Goal: Participate in discussion: Engage in conversation with other users on a specific topic

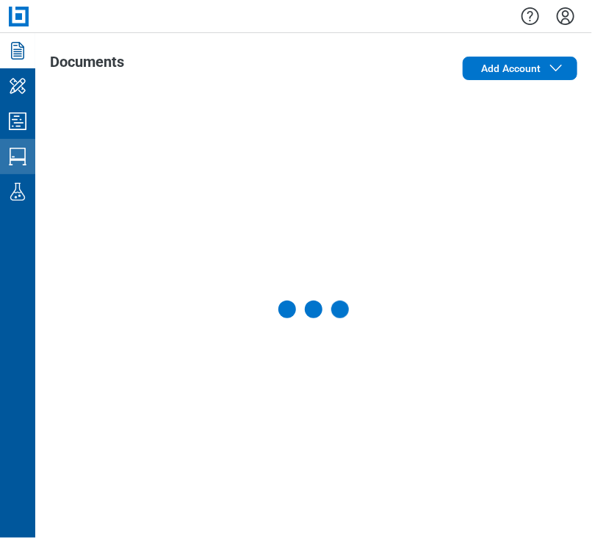
click at [19, 165] on icon "Studio Sessions" at bounding box center [18, 157] width 24 height 24
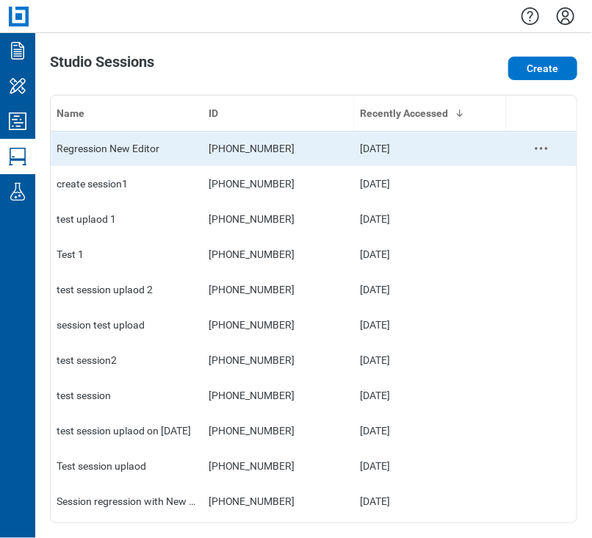
click at [122, 135] on td "Regression New Editor" at bounding box center [127, 148] width 152 height 35
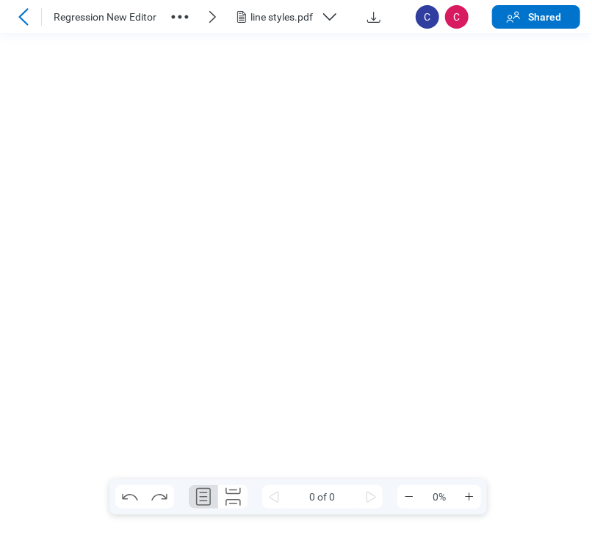
click at [309, 18] on div "line styles.pdf" at bounding box center [283, 17] width 65 height 15
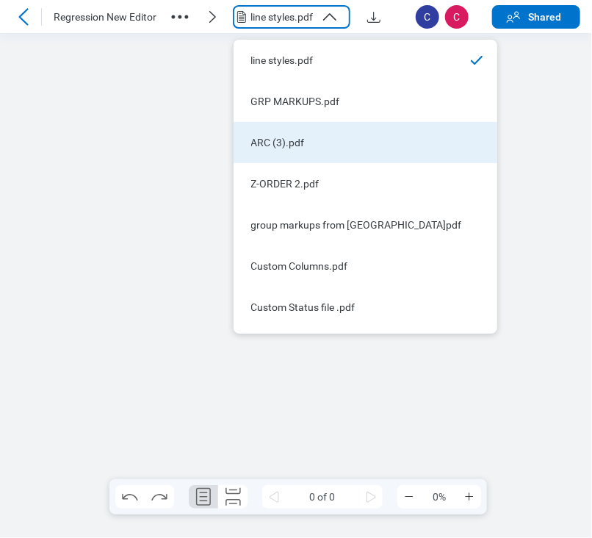
click at [320, 141] on div "ARC (3).pdf" at bounding box center [356, 142] width 211 height 15
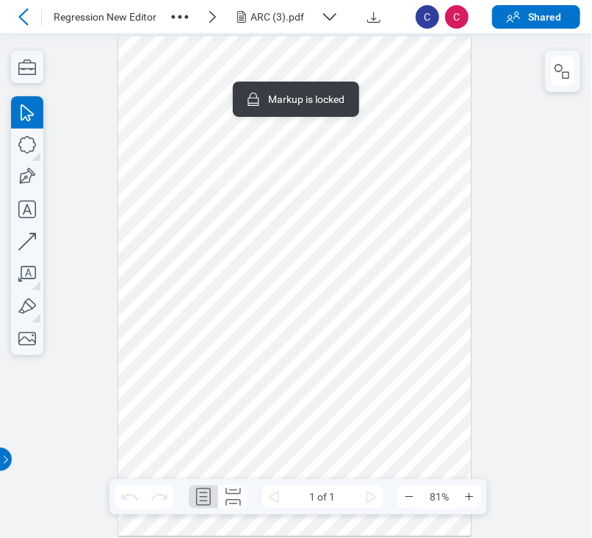
click at [411, 93] on div at bounding box center [294, 286] width 353 height 500
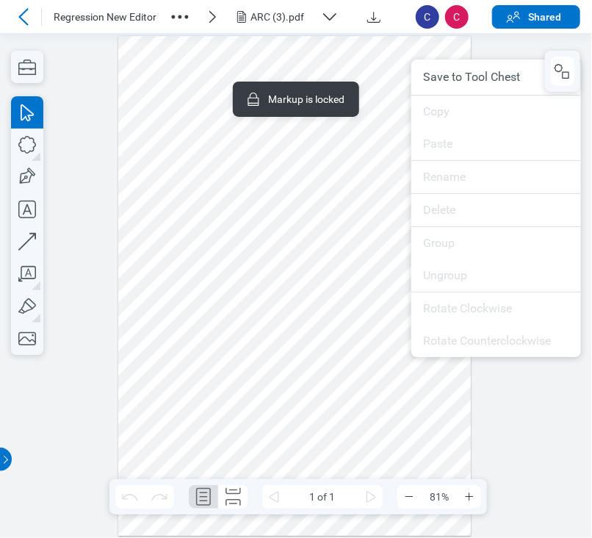
click at [388, 207] on div at bounding box center [294, 286] width 353 height 500
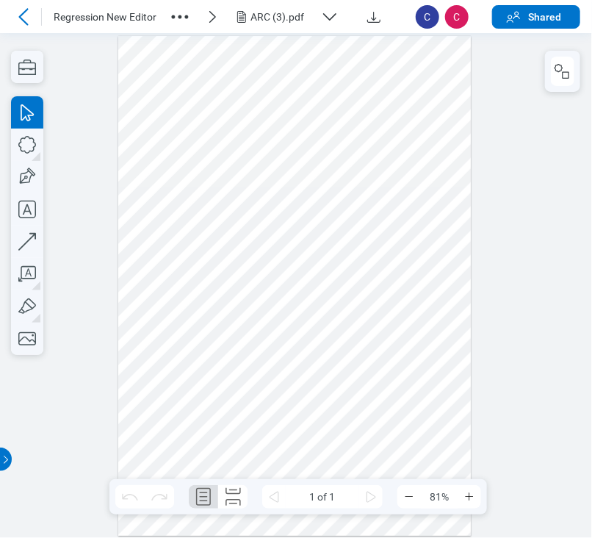
click at [375, 65] on div at bounding box center [294, 286] width 353 height 500
click at [408, 55] on div at bounding box center [294, 286] width 353 height 500
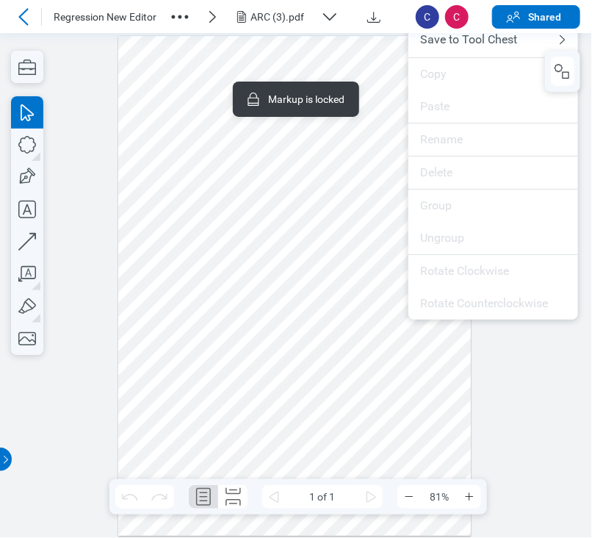
click at [382, 231] on div at bounding box center [294, 286] width 353 height 500
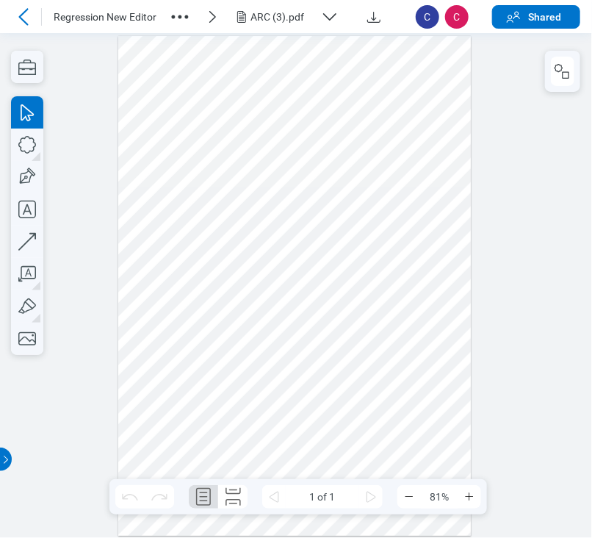
click at [218, 120] on div at bounding box center [294, 286] width 353 height 500
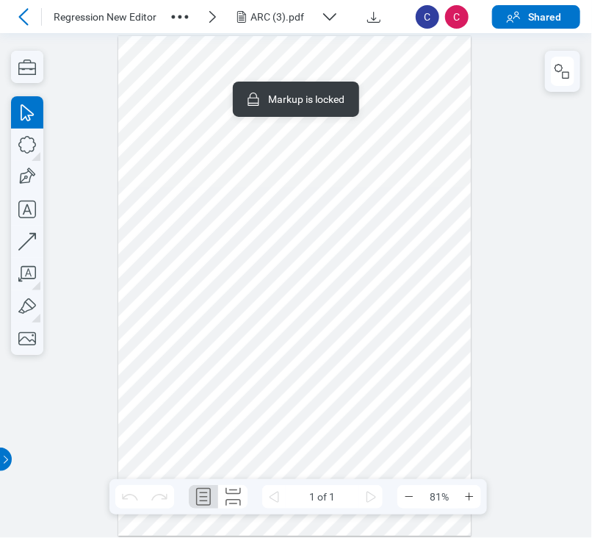
click at [411, 88] on div at bounding box center [294, 286] width 353 height 500
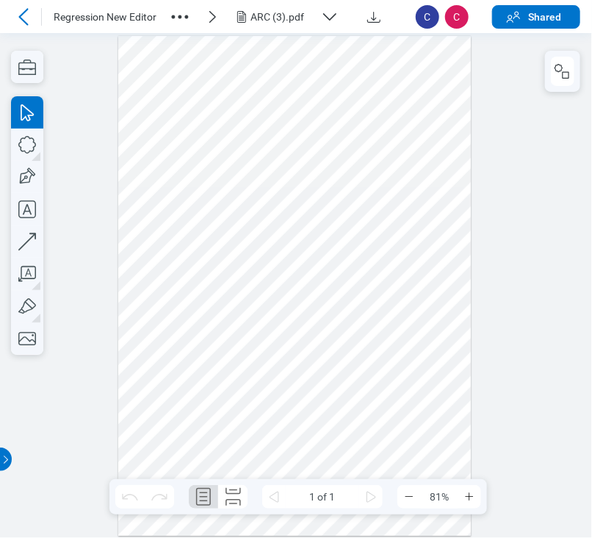
click at [394, 226] on div at bounding box center [294, 286] width 353 height 500
click at [182, 20] on icon "button" at bounding box center [180, 17] width 24 height 24
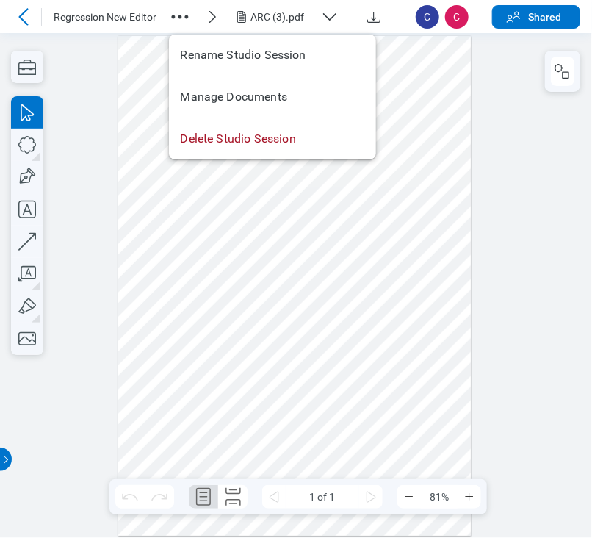
click at [143, 81] on div at bounding box center [294, 286] width 353 height 500
click at [435, 148] on div at bounding box center [294, 286] width 353 height 500
click at [36, 65] on icon "button" at bounding box center [27, 67] width 32 height 32
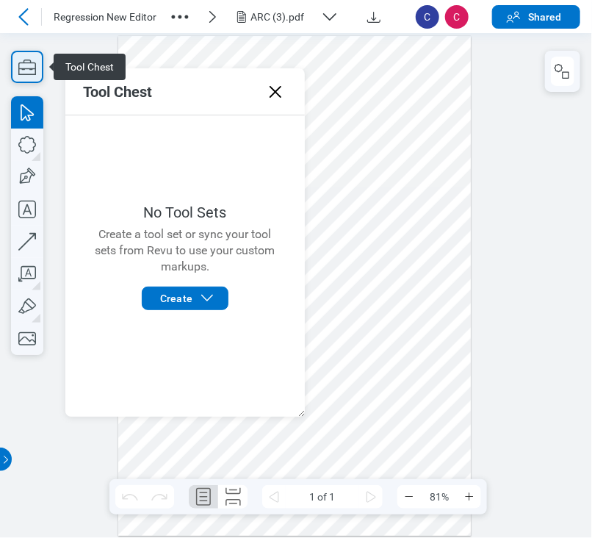
click at [36, 65] on icon "button" at bounding box center [27, 67] width 32 height 32
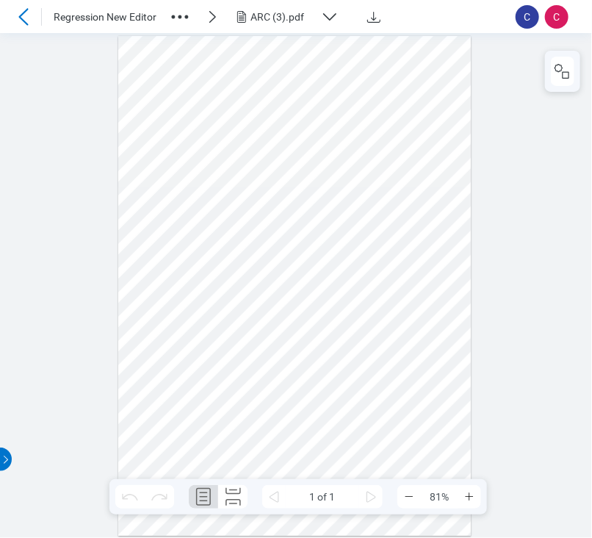
click at [483, 131] on div at bounding box center [296, 285] width 592 height 505
click at [157, 71] on div at bounding box center [294, 286] width 353 height 500
click at [147, 128] on div at bounding box center [294, 286] width 353 height 500
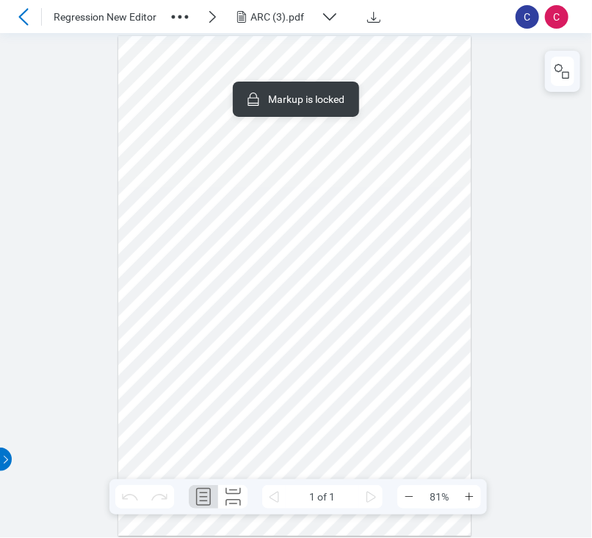
click at [179, 69] on div at bounding box center [294, 286] width 353 height 500
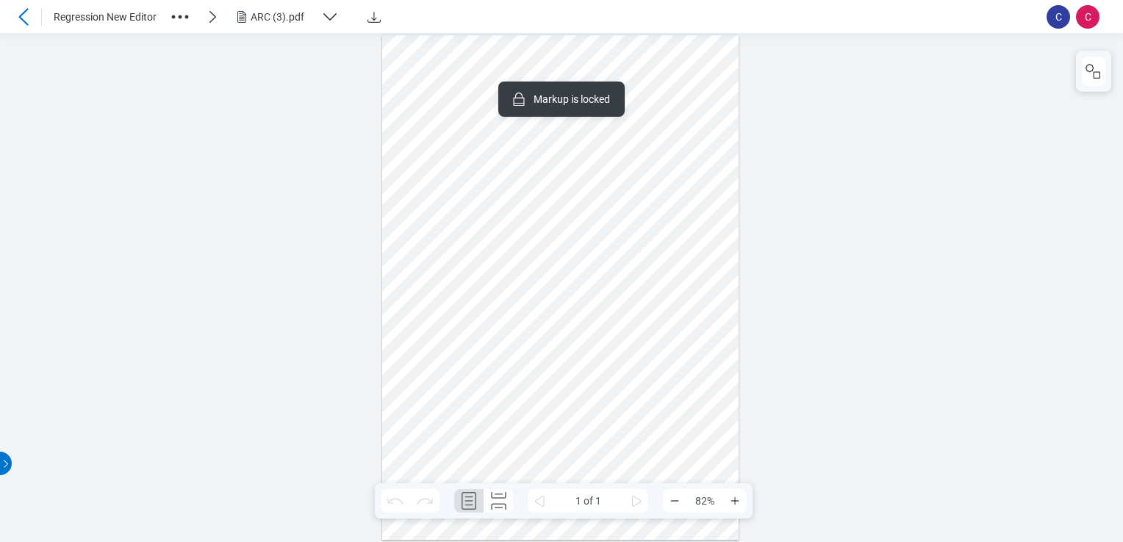
click at [407, 83] on div at bounding box center [560, 287] width 357 height 505
click at [591, 207] on div at bounding box center [560, 287] width 357 height 505
click at [477, 174] on div at bounding box center [560, 287] width 357 height 505
click at [453, 173] on div at bounding box center [560, 287] width 357 height 505
click at [460, 168] on div at bounding box center [560, 287] width 357 height 505
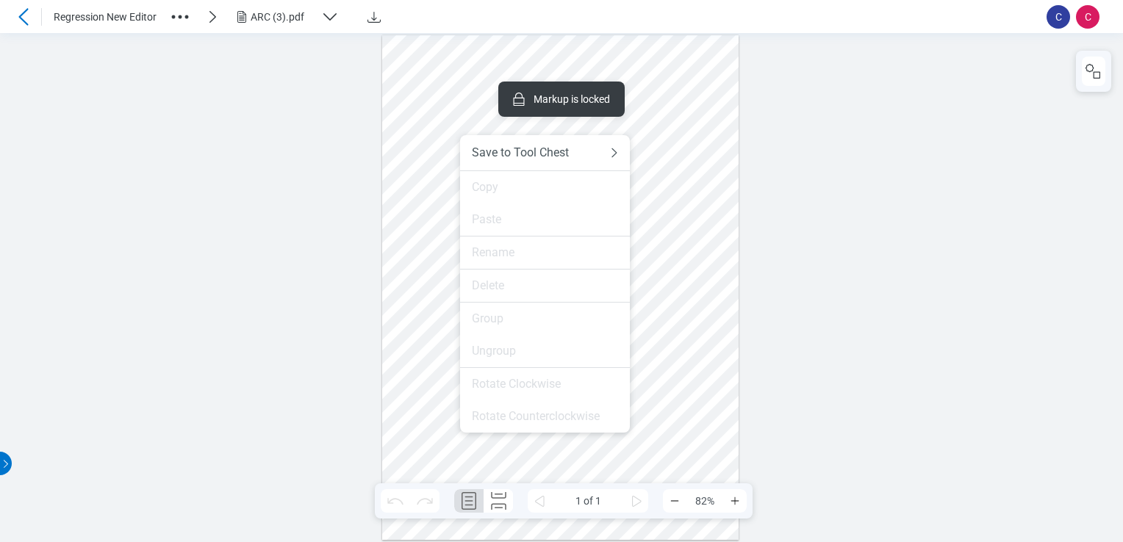
click at [358, 180] on div at bounding box center [561, 287] width 1123 height 509
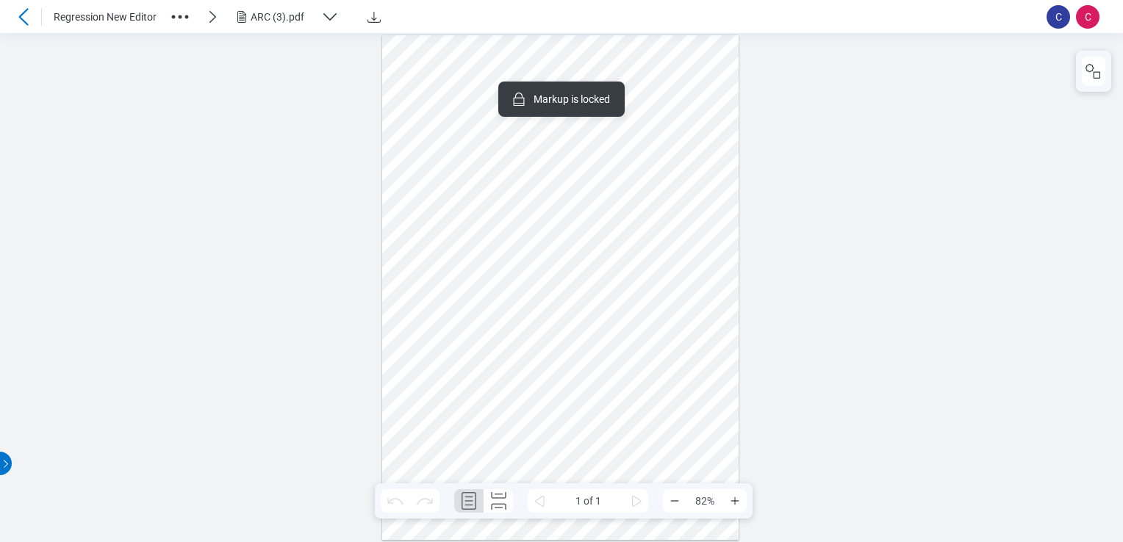
click at [309, 13] on div "ARC (3).pdf" at bounding box center [283, 17] width 65 height 15
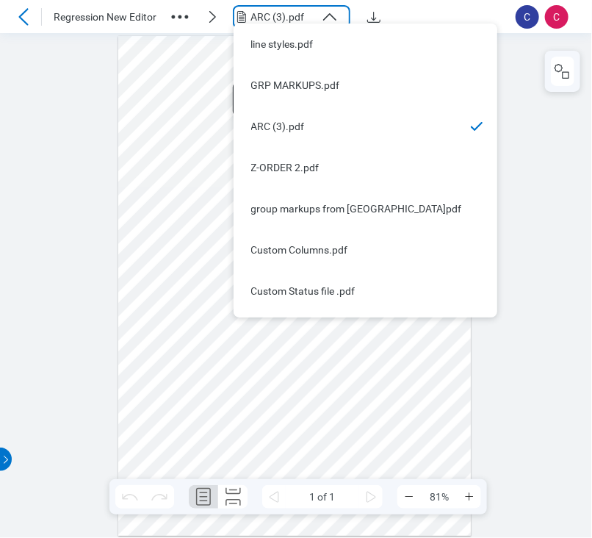
scroll to position [35, 0]
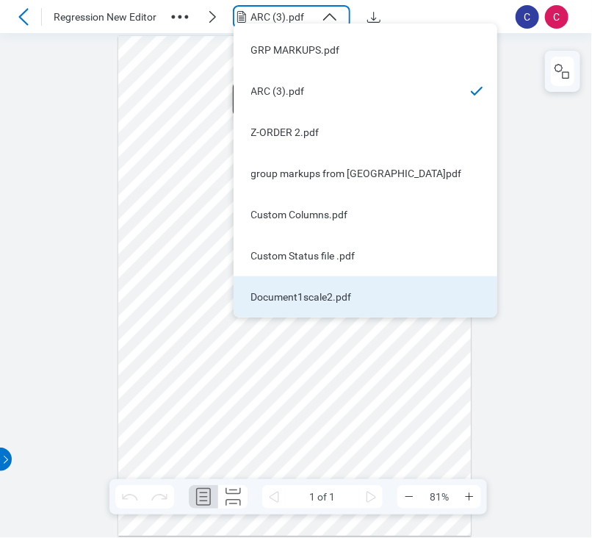
click at [366, 295] on div "Document1scale2.pdf" at bounding box center [356, 296] width 211 height 15
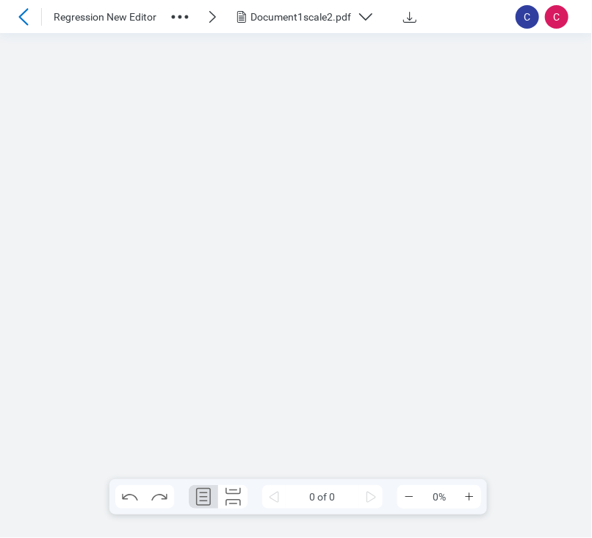
scroll to position [0, 0]
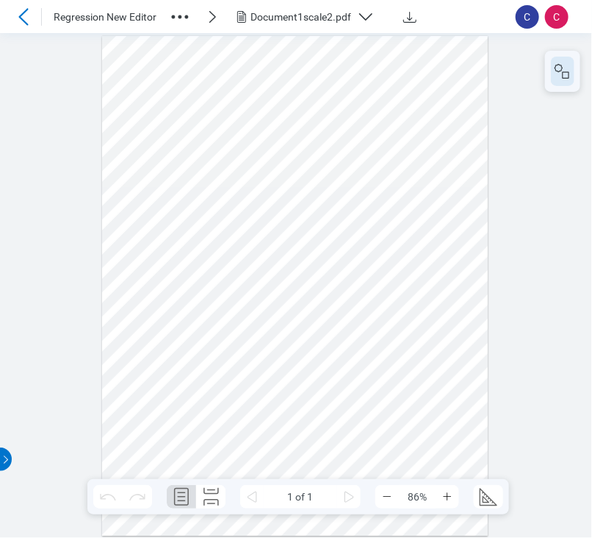
click at [575, 67] on div at bounding box center [562, 71] width 35 height 41
click at [566, 67] on icon "button" at bounding box center [563, 71] width 18 height 18
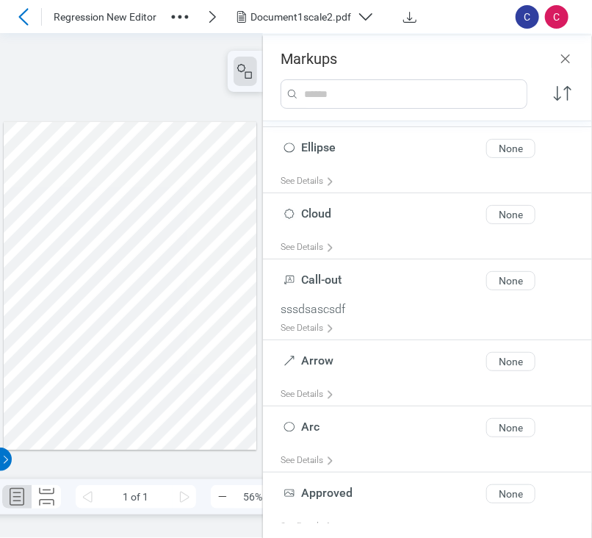
scroll to position [581, 0]
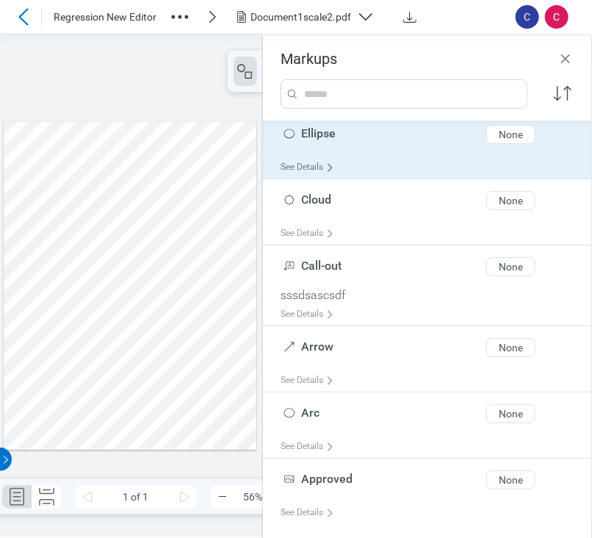
click at [308, 169] on div "See Details" at bounding box center [311, 167] width 60 height 23
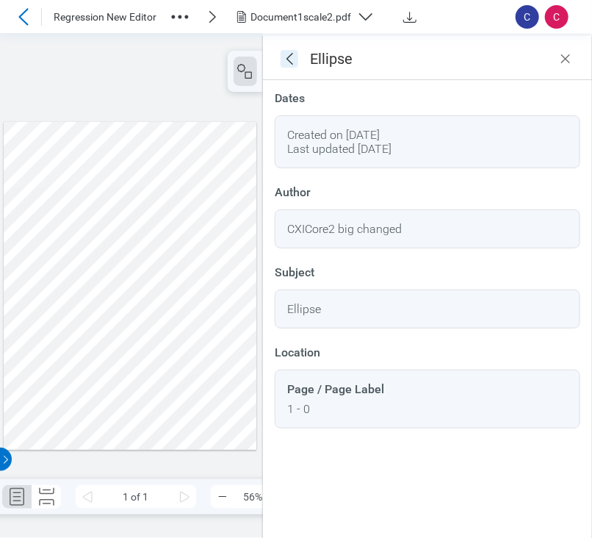
click at [282, 56] on icon "goBack" at bounding box center [290, 59] width 18 height 18
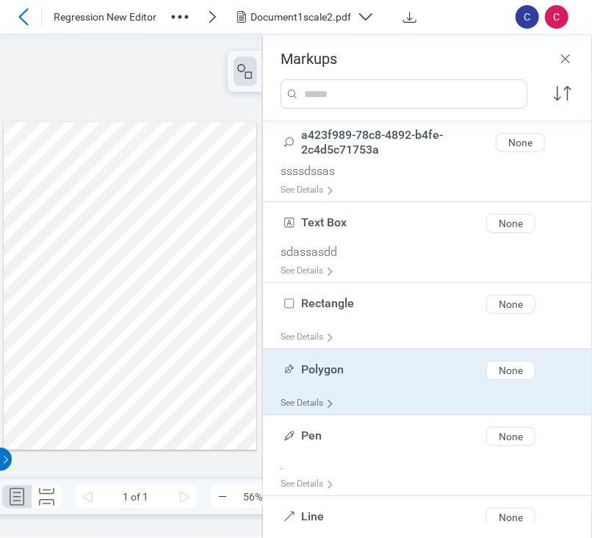
click at [306, 402] on div "See Details" at bounding box center [311, 403] width 60 height 23
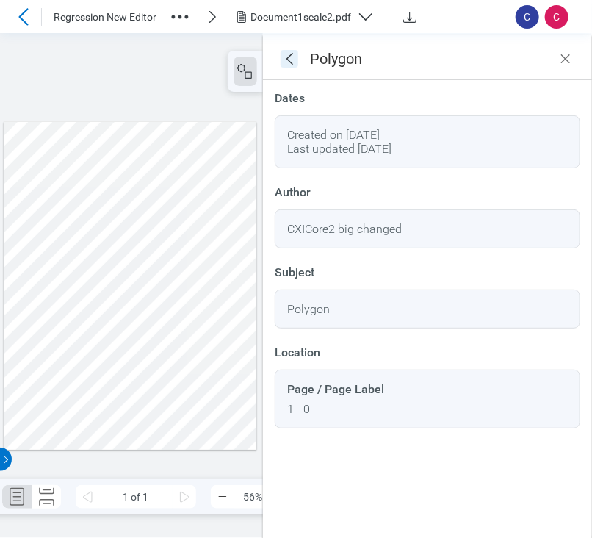
click at [292, 61] on icon "goBack" at bounding box center [290, 59] width 18 height 18
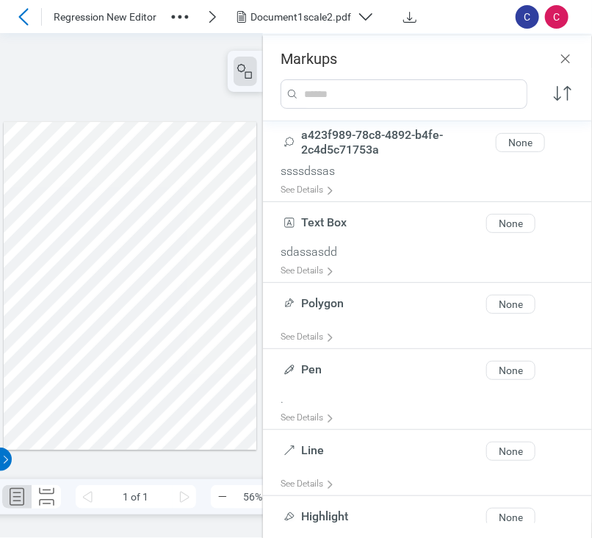
click at [66, 310] on div at bounding box center [130, 286] width 253 height 328
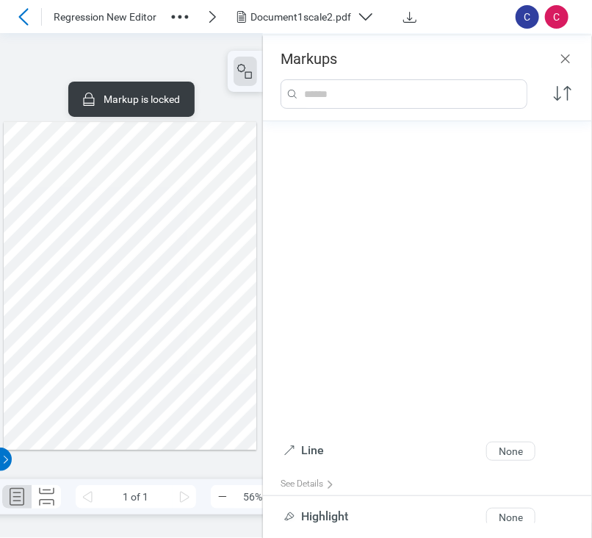
scroll to position [337, 0]
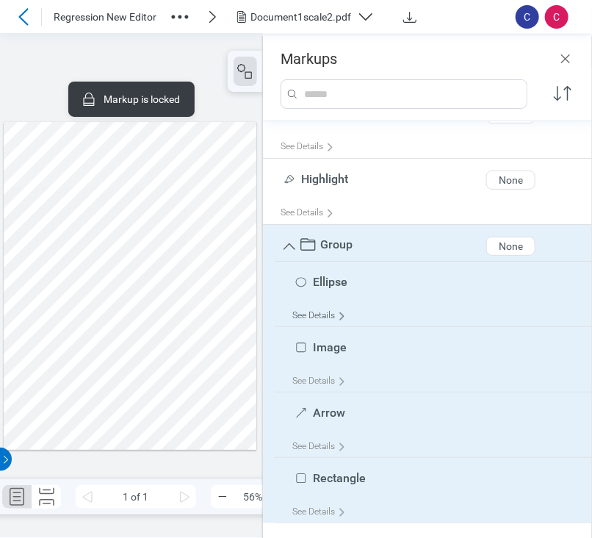
click at [320, 311] on div "See Details" at bounding box center [322, 315] width 60 height 23
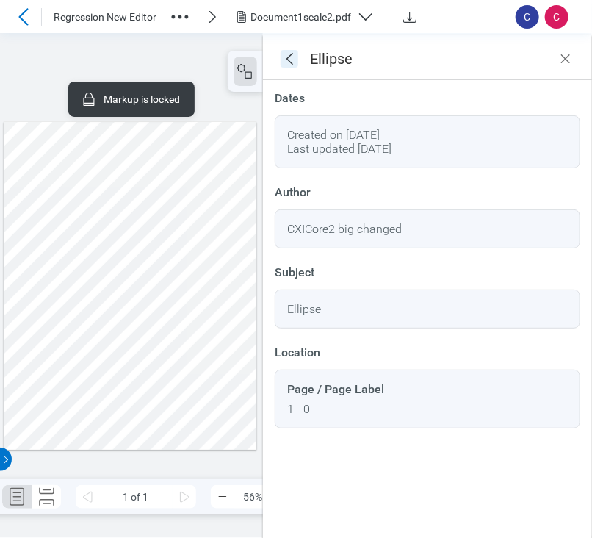
click at [295, 67] on icon "goBack" at bounding box center [290, 59] width 18 height 18
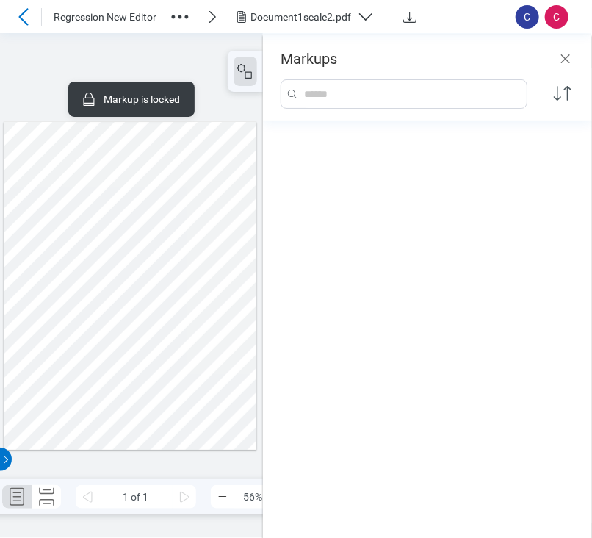
scroll to position [485, 0]
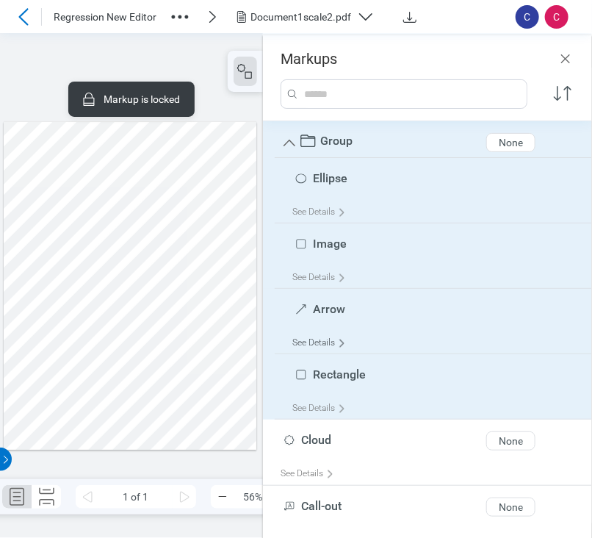
click at [320, 331] on div "See Details" at bounding box center [322, 342] width 60 height 23
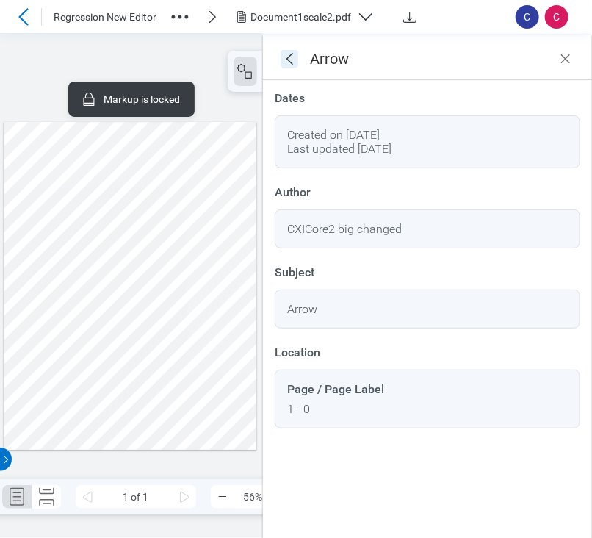
click at [289, 55] on icon "goBack" at bounding box center [290, 59] width 18 height 18
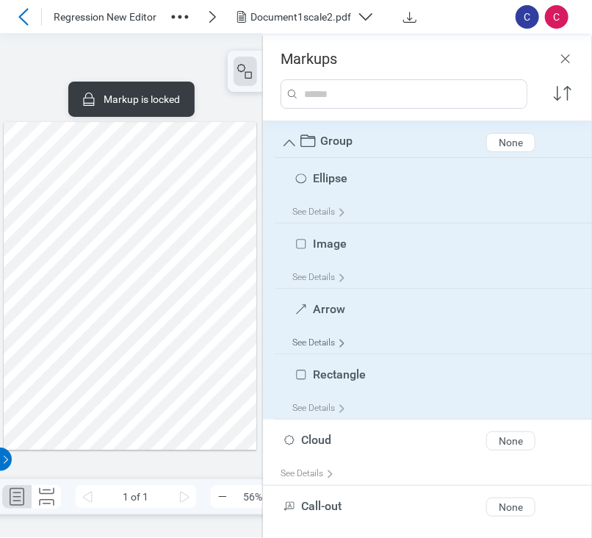
click at [335, 347] on div "See Details" at bounding box center [322, 342] width 60 height 23
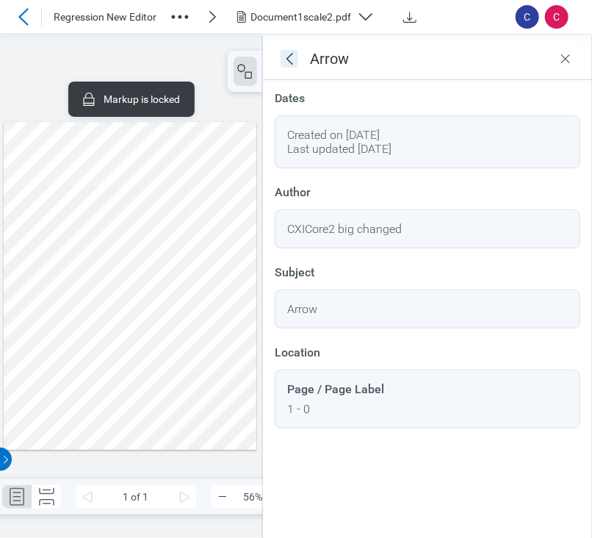
click at [282, 65] on icon "goBack" at bounding box center [290, 59] width 18 height 18
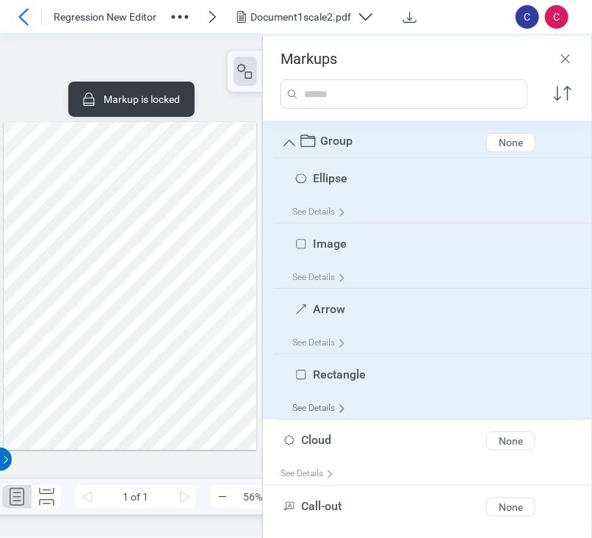
click at [309, 403] on div "See Details" at bounding box center [322, 408] width 60 height 23
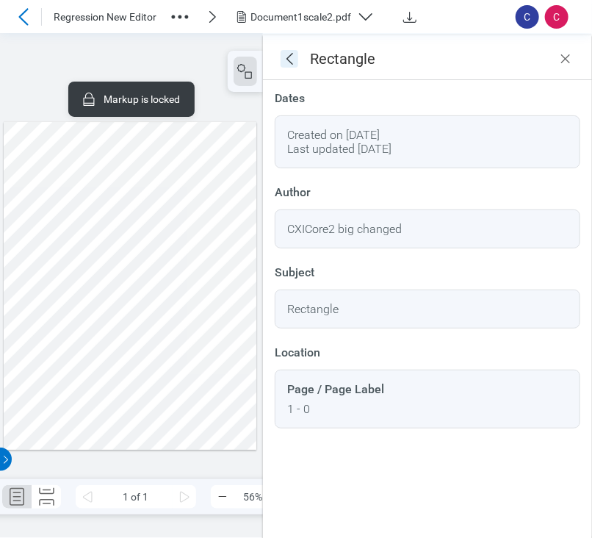
click at [292, 51] on icon "goBack" at bounding box center [290, 59] width 18 height 18
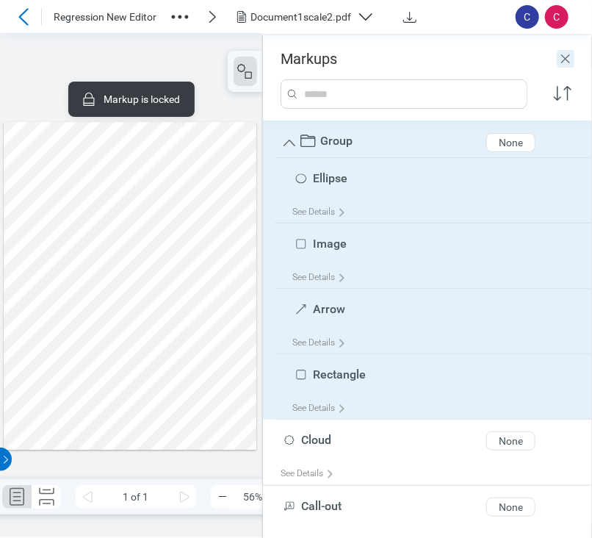
click at [568, 61] on icon "Close" at bounding box center [565, 58] width 9 height 9
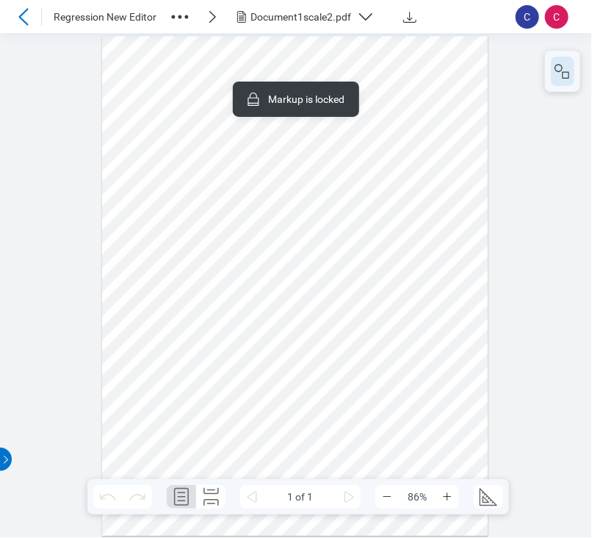
click at [556, 76] on icon "button" at bounding box center [563, 71] width 18 height 18
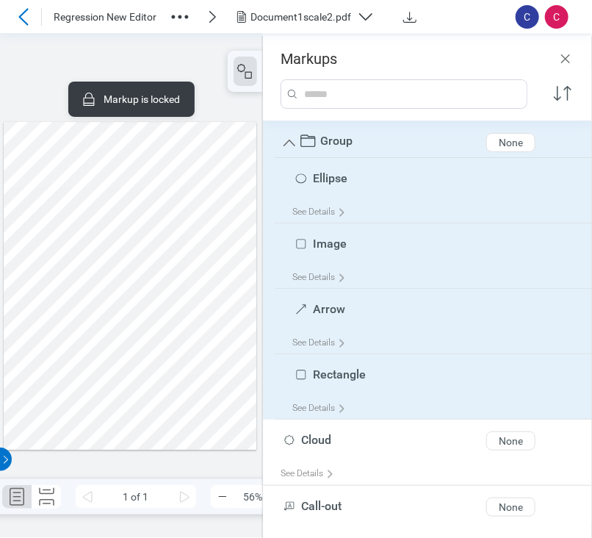
click at [236, 303] on div at bounding box center [130, 286] width 253 height 328
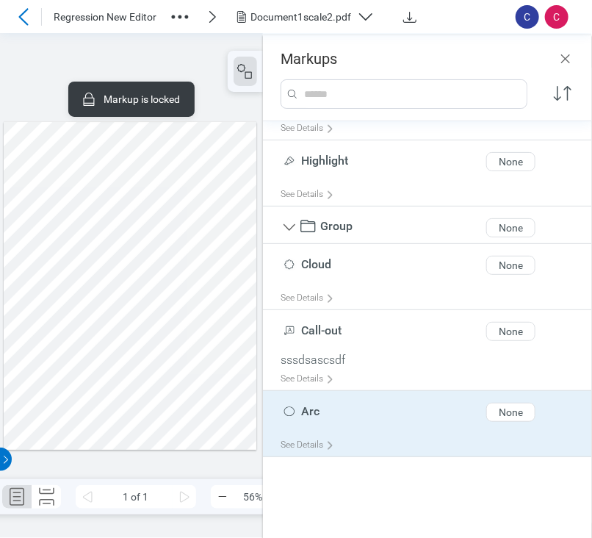
scroll to position [304, 0]
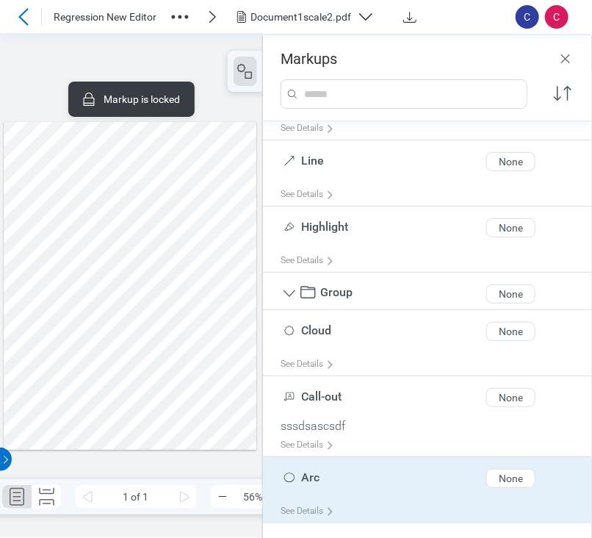
click at [39, 310] on div at bounding box center [130, 286] width 253 height 328
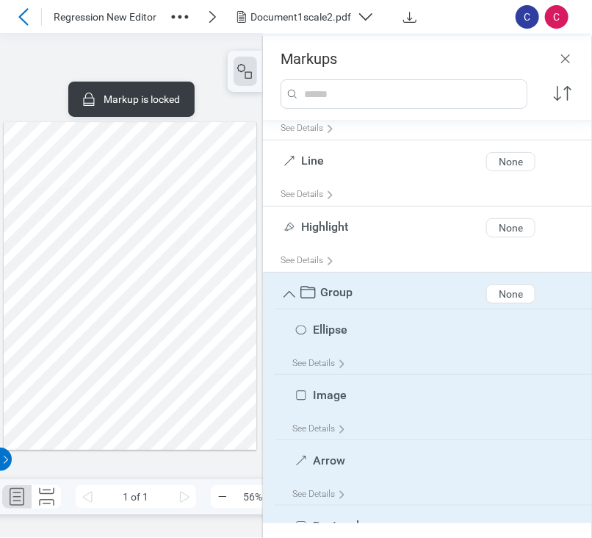
click at [503, 288] on div "None" at bounding box center [511, 294] width 24 height 12
click at [500, 298] on div "None" at bounding box center [511, 294] width 24 height 12
click at [503, 295] on div "None" at bounding box center [511, 294] width 24 height 12
drag, startPoint x: 370, startPoint y: 147, endPoint x: 228, endPoint y: 311, distance: 217.2
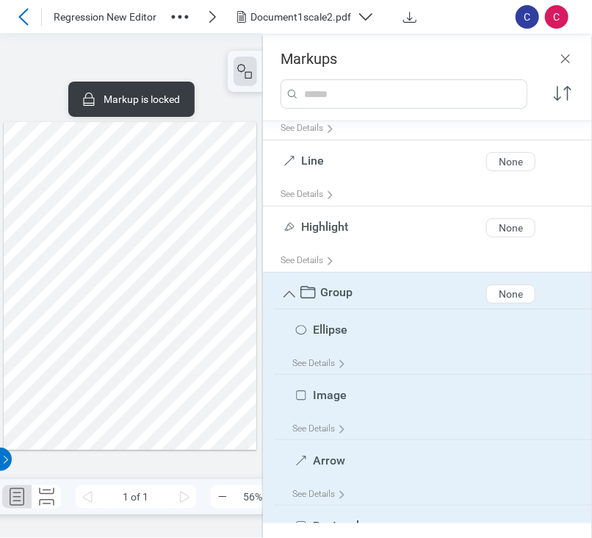
click at [228, 311] on div at bounding box center [130, 286] width 253 height 328
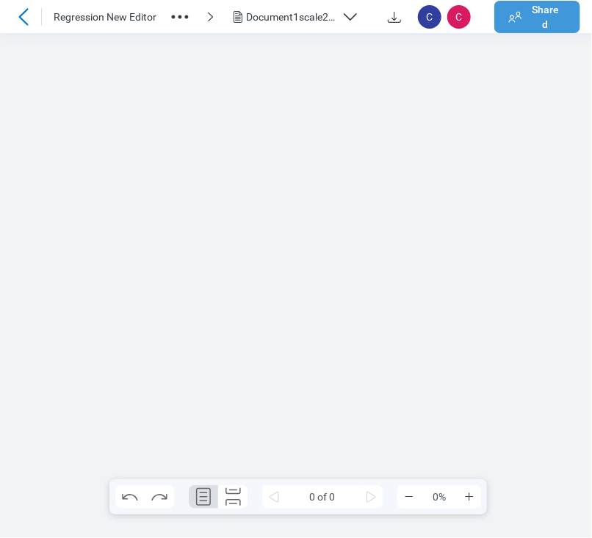
scroll to position [0, 0]
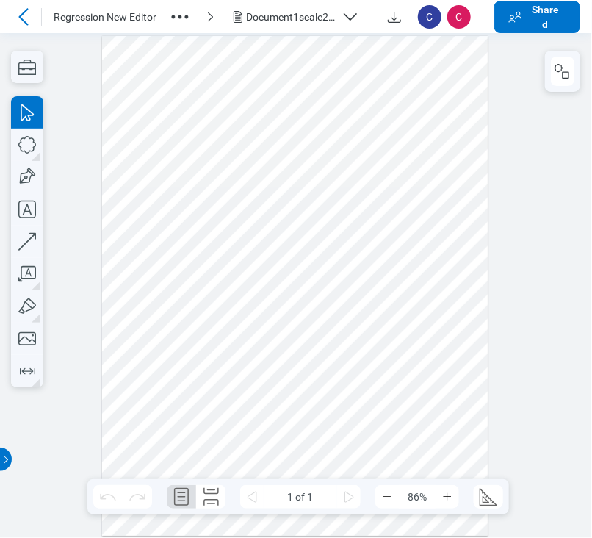
click at [207, 317] on div at bounding box center [295, 286] width 386 height 500
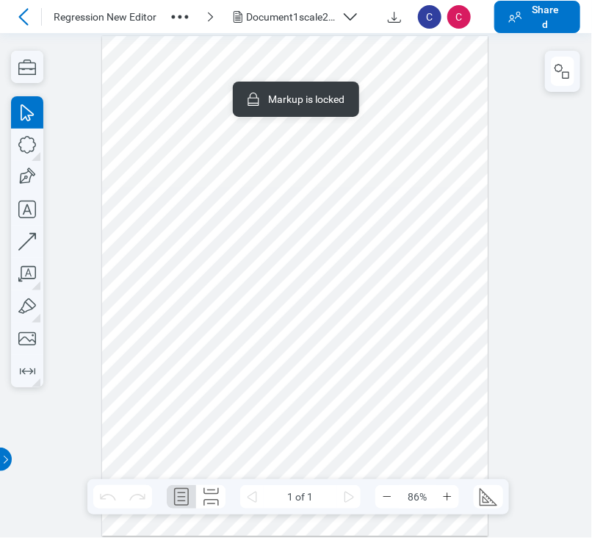
drag, startPoint x: 208, startPoint y: 317, endPoint x: 230, endPoint y: 307, distance: 24.3
click at [230, 307] on div at bounding box center [295, 286] width 386 height 500
click at [561, 62] on icon "button" at bounding box center [563, 71] width 18 height 18
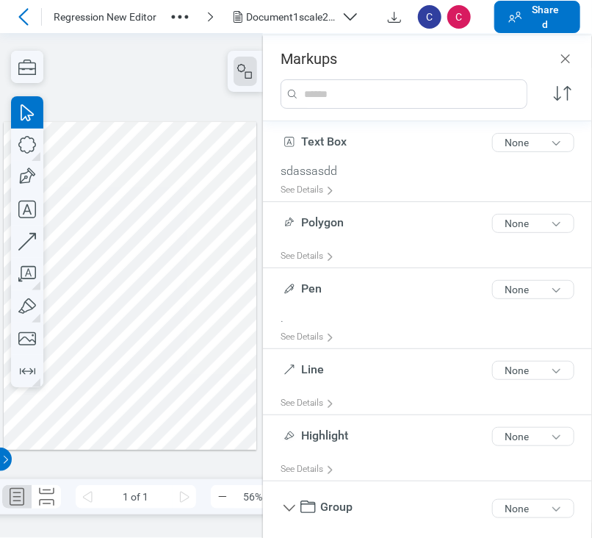
click at [411, 295] on div "Pen 3 of 300 characters None" at bounding box center [434, 292] width 306 height 37
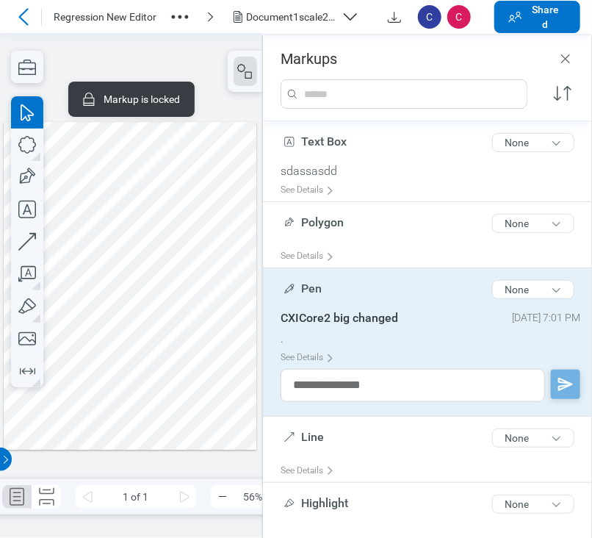
click at [65, 313] on div at bounding box center [130, 286] width 253 height 328
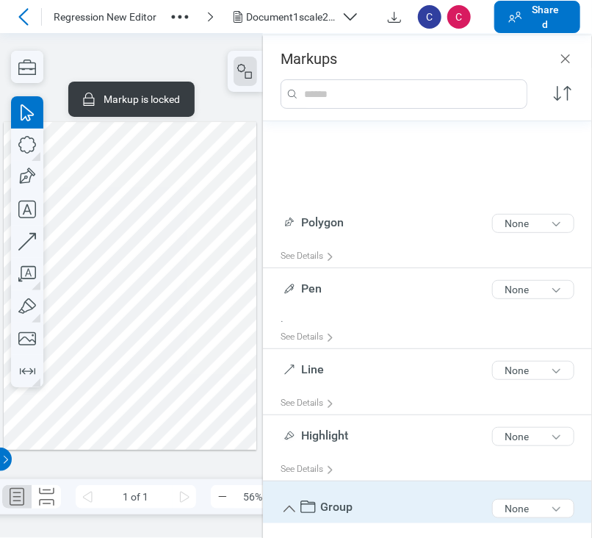
scroll to position [314, 0]
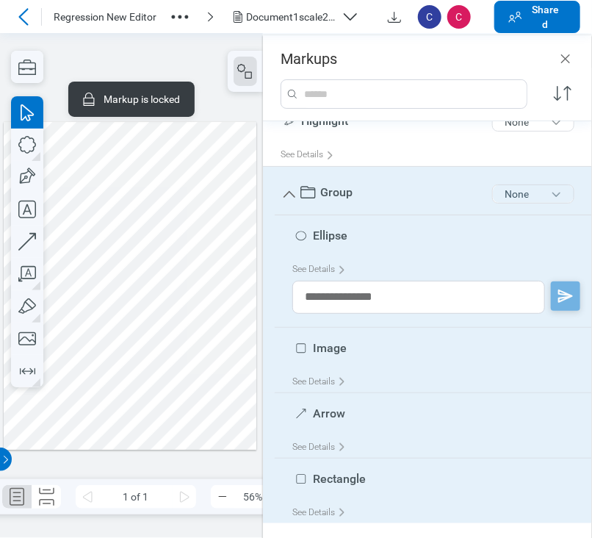
click at [514, 187] on button "None" at bounding box center [533, 193] width 82 height 19
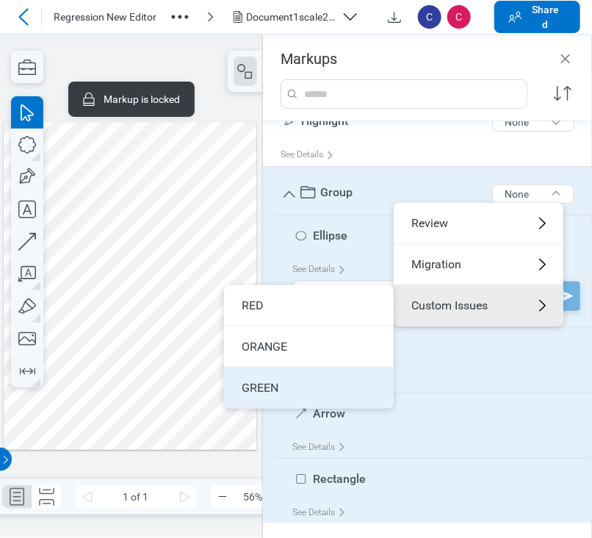
click at [295, 376] on li "GREEN" at bounding box center [309, 387] width 170 height 41
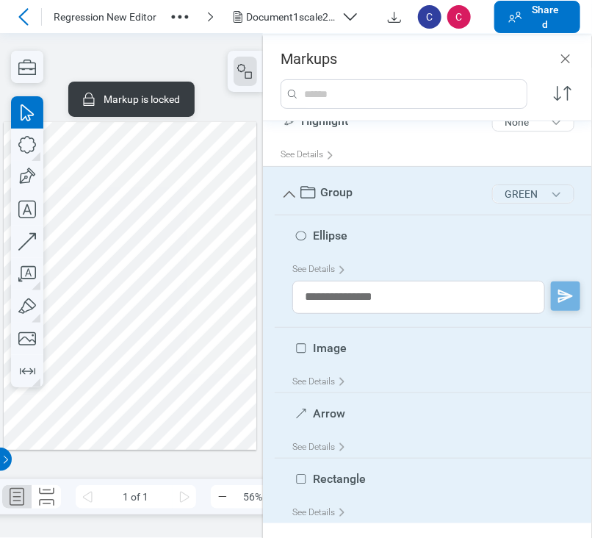
click at [523, 192] on button "GREEN" at bounding box center [533, 193] width 82 height 19
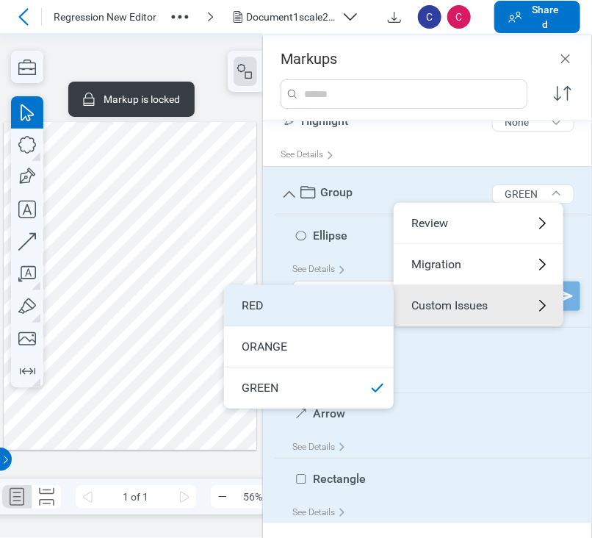
click at [338, 308] on li "RED" at bounding box center [309, 305] width 170 height 41
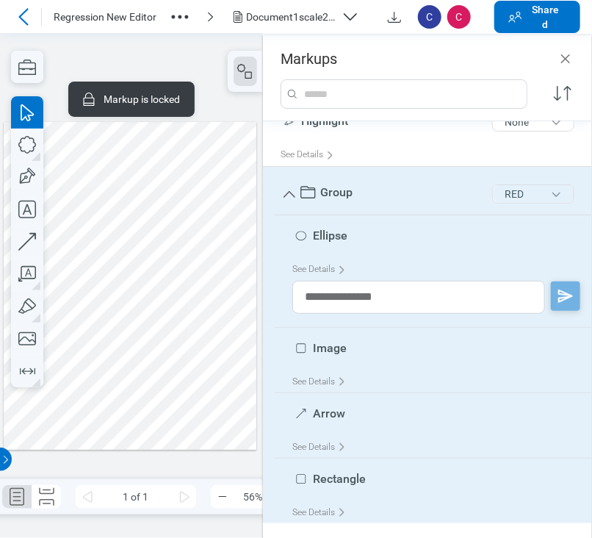
click at [518, 190] on button "RED" at bounding box center [533, 193] width 82 height 19
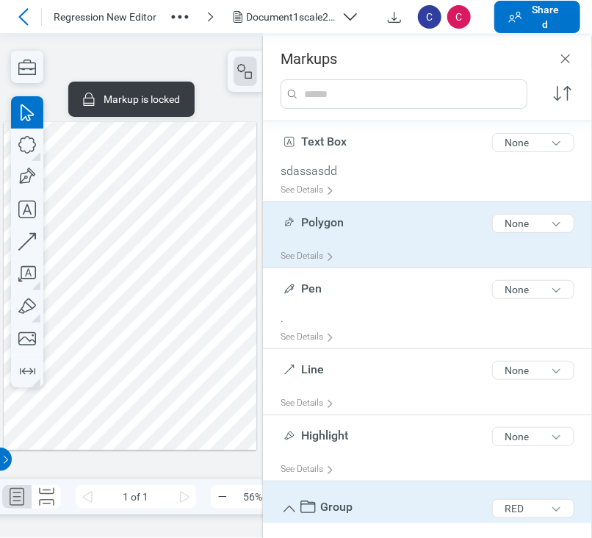
click at [333, 230] on span "Polygon" at bounding box center [322, 223] width 43 height 16
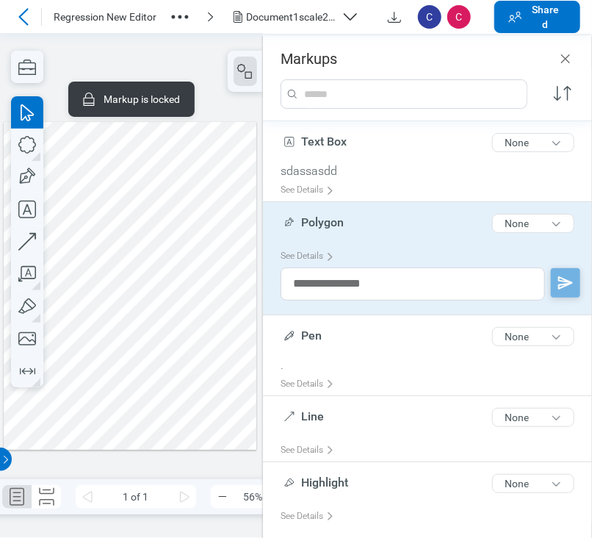
click at [66, 312] on div at bounding box center [130, 286] width 253 height 328
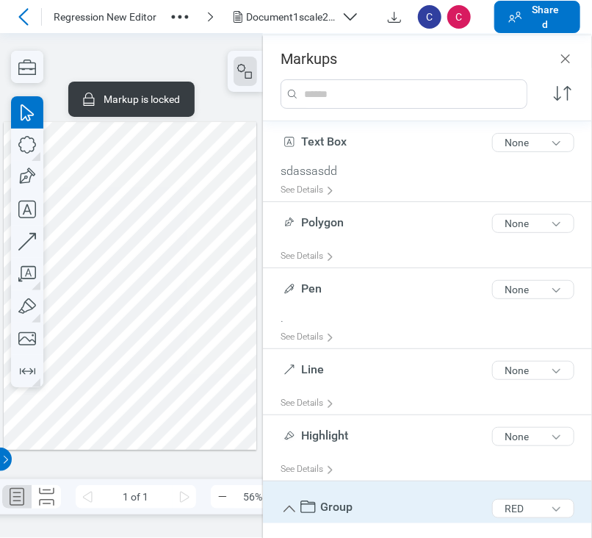
scroll to position [314, 0]
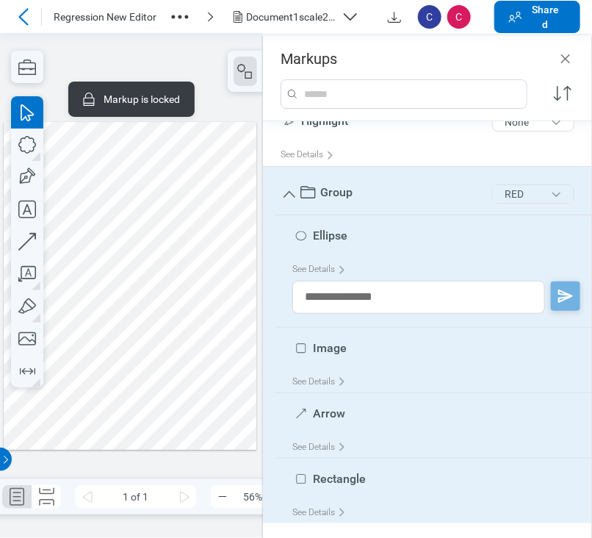
click at [523, 184] on button "RED" at bounding box center [533, 193] width 82 height 19
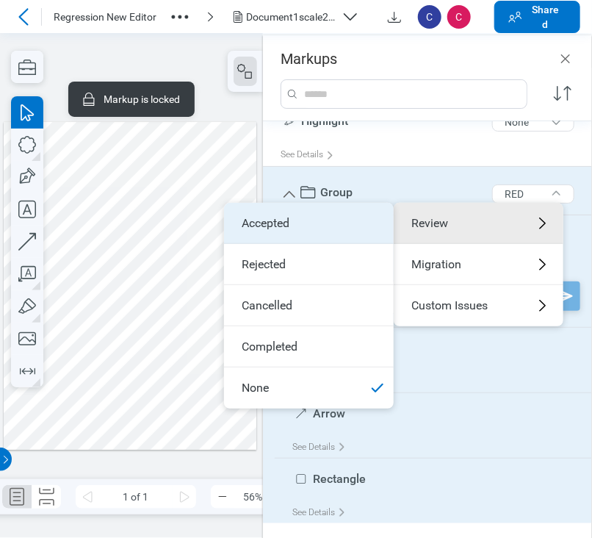
click at [372, 224] on li "Accepted" at bounding box center [309, 223] width 170 height 41
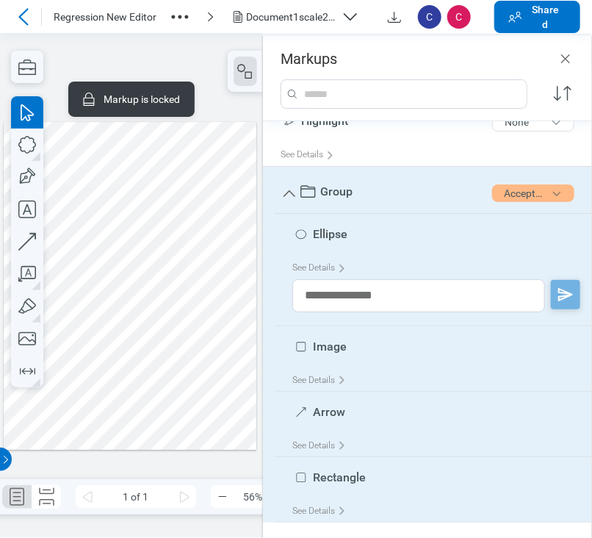
click at [202, 303] on div at bounding box center [130, 286] width 253 height 328
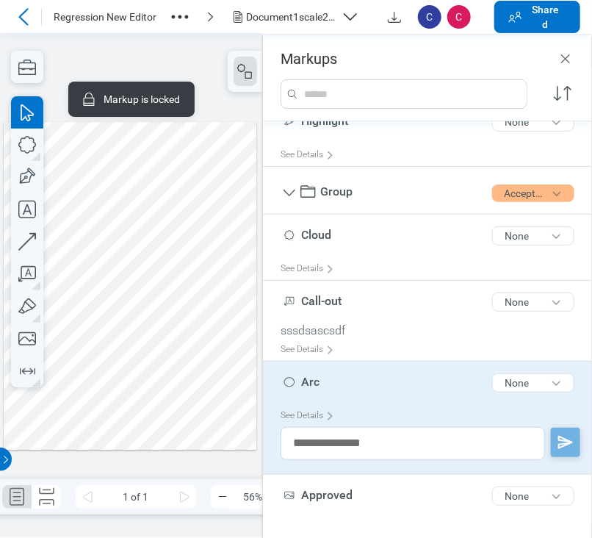
scroll to position [266, 0]
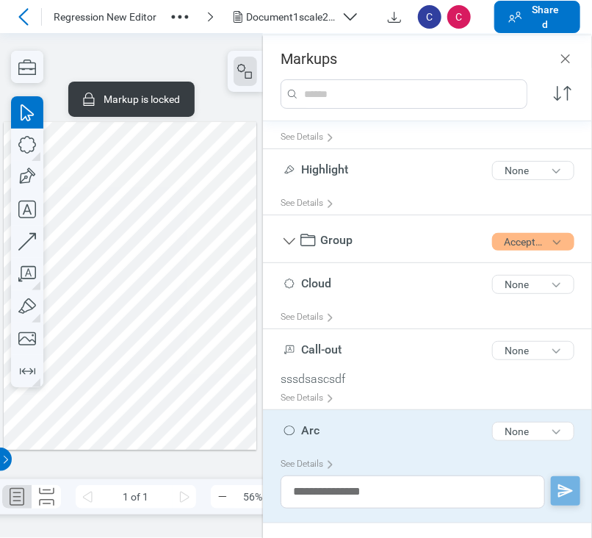
click at [76, 322] on div at bounding box center [130, 286] width 253 height 328
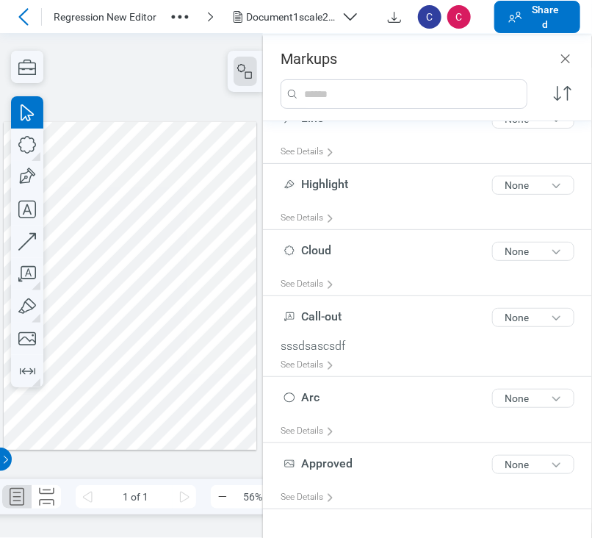
scroll to position [0, 0]
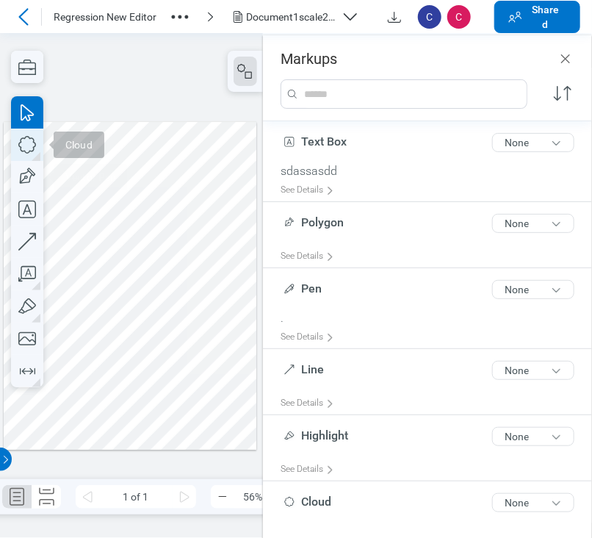
click at [29, 149] on icon "button" at bounding box center [27, 145] width 32 height 32
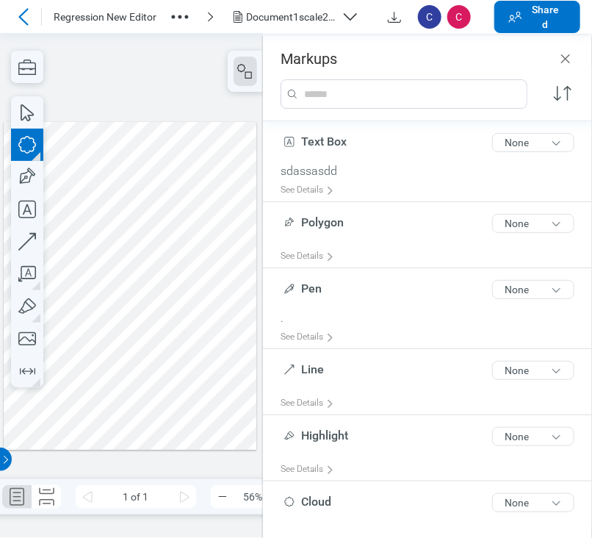
drag, startPoint x: 59, startPoint y: 276, endPoint x: 98, endPoint y: 310, distance: 51.6
click at [98, 310] on div at bounding box center [130, 286] width 253 height 328
click at [36, 176] on icon "button" at bounding box center [27, 177] width 32 height 32
drag, startPoint x: 106, startPoint y: 270, endPoint x: 127, endPoint y: 309, distance: 44.4
click at [127, 309] on div at bounding box center [130, 286] width 253 height 328
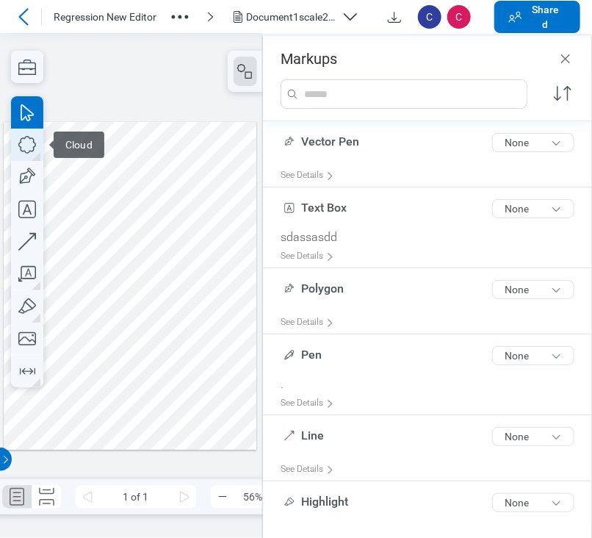
click at [38, 143] on icon "button" at bounding box center [27, 145] width 32 height 32
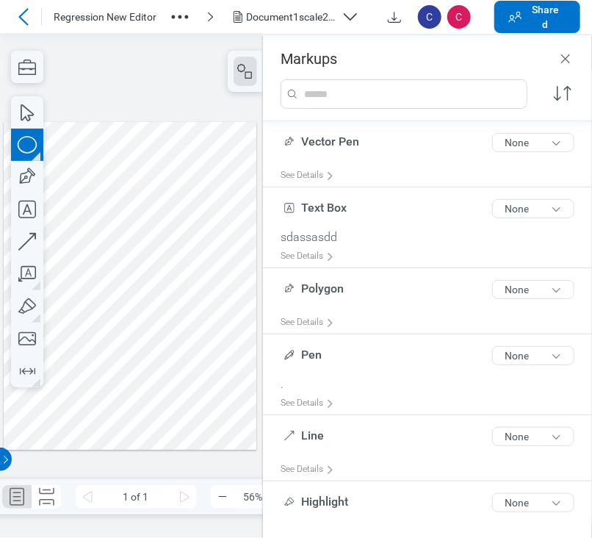
drag, startPoint x: 80, startPoint y: 331, endPoint x: 117, endPoint y: 363, distance: 48.9
click at [117, 363] on div at bounding box center [130, 286] width 253 height 328
click at [102, 353] on div at bounding box center [130, 286] width 253 height 328
click at [82, 303] on div at bounding box center [130, 286] width 253 height 328
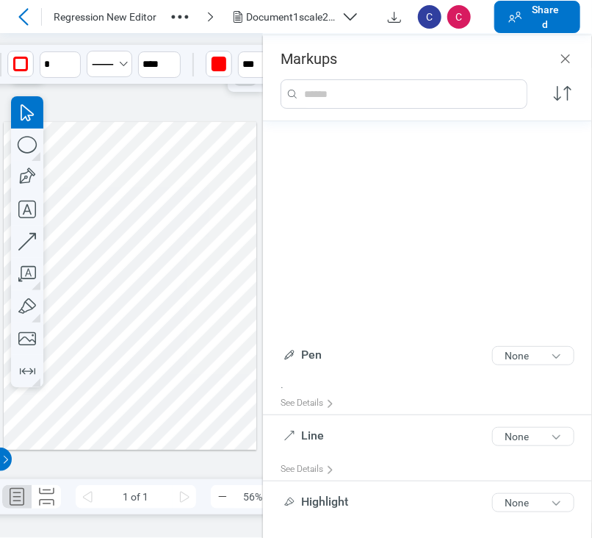
scroll to position [314, 0]
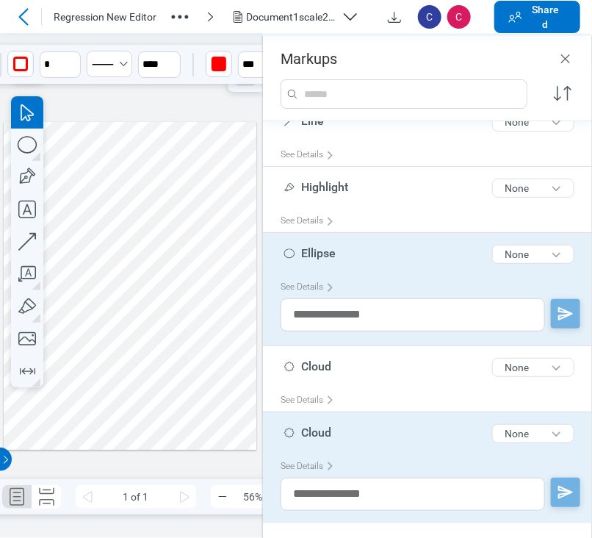
click at [119, 292] on div at bounding box center [130, 286] width 253 height 328
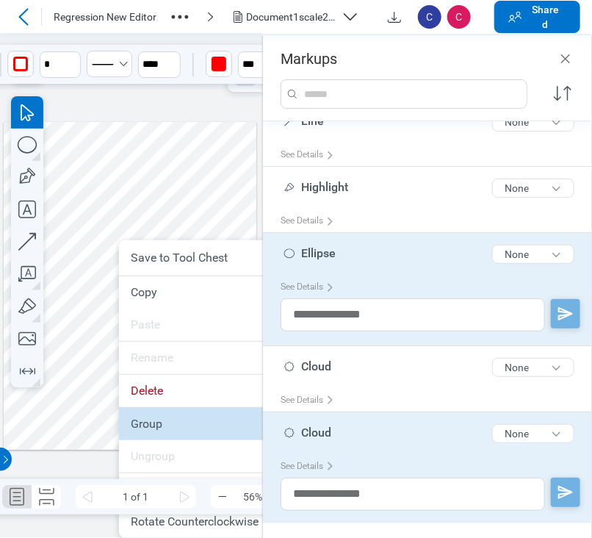
click at [144, 417] on div "Group" at bounding box center [204, 424] width 146 height 15
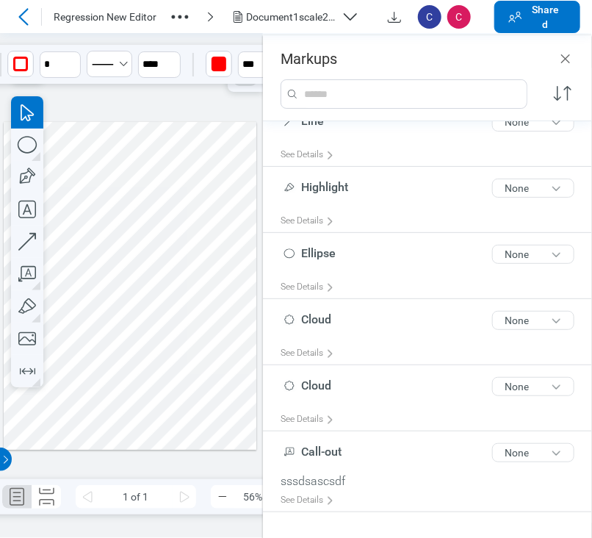
drag, startPoint x: 88, startPoint y: 295, endPoint x: 87, endPoint y: 317, distance: 22.1
click at [87, 317] on div at bounding box center [130, 286] width 253 height 328
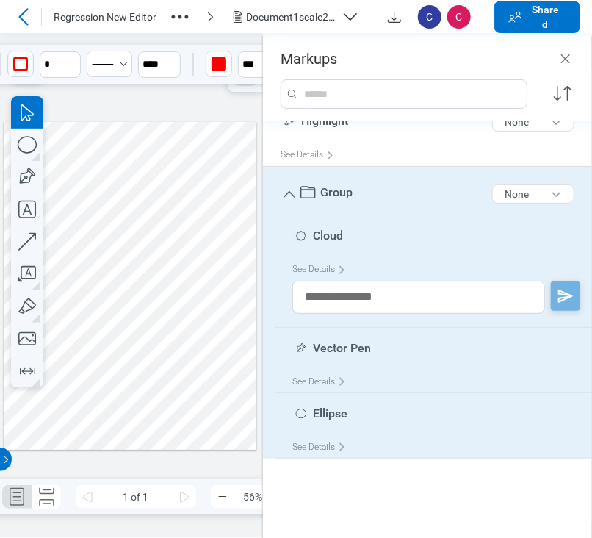
scroll to position [0, 0]
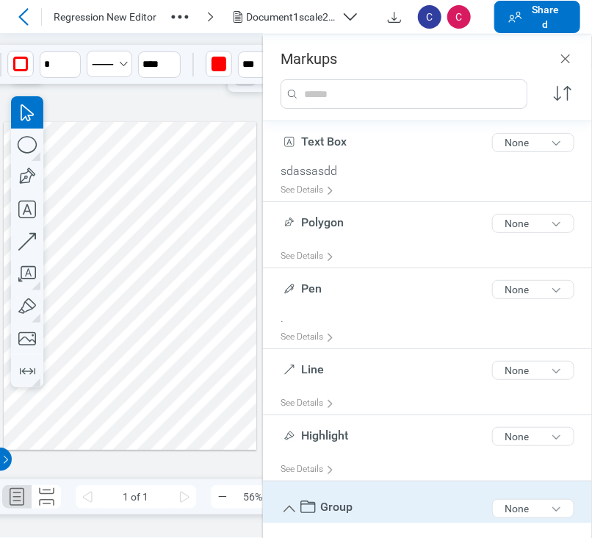
drag, startPoint x: 169, startPoint y: 398, endPoint x: 108, endPoint y: 333, distance: 89.4
click at [170, 398] on div at bounding box center [130, 286] width 253 height 328
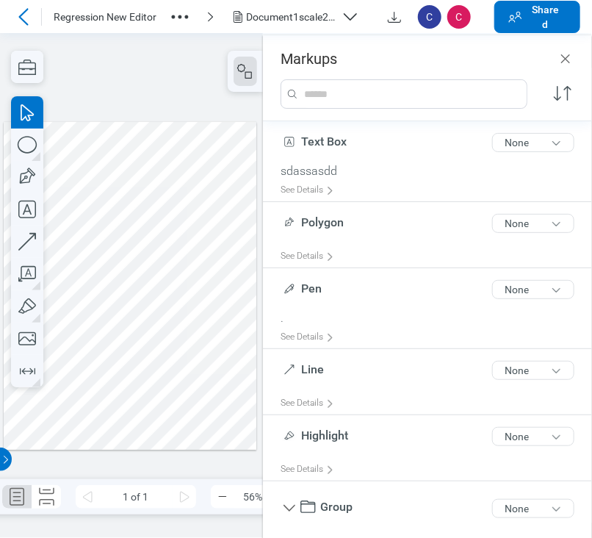
click at [92, 309] on div at bounding box center [130, 286] width 253 height 328
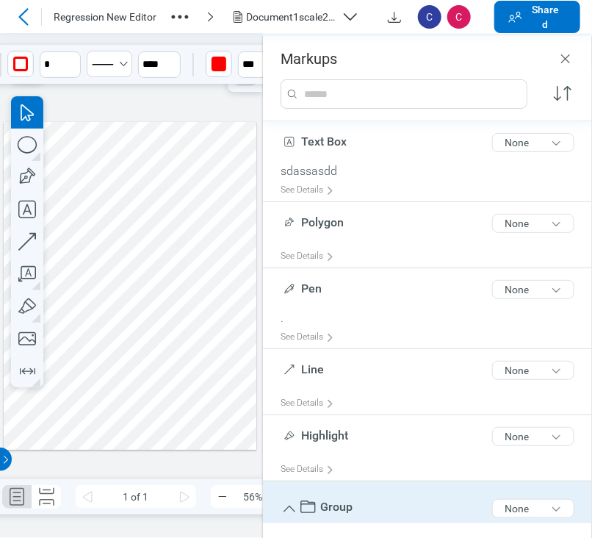
scroll to position [249, 0]
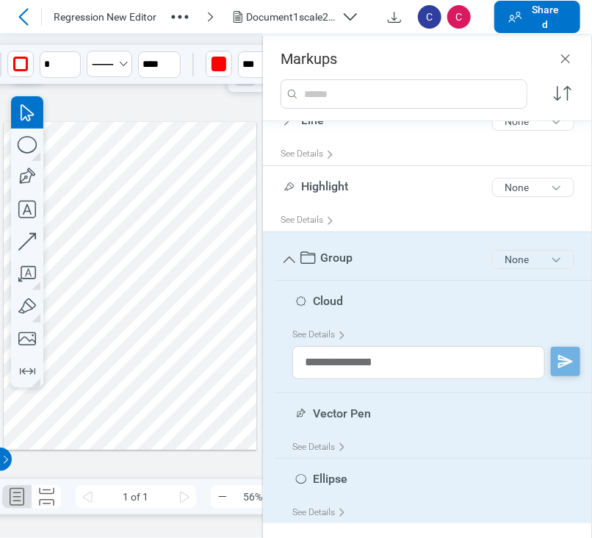
click at [508, 255] on button "None" at bounding box center [533, 259] width 82 height 19
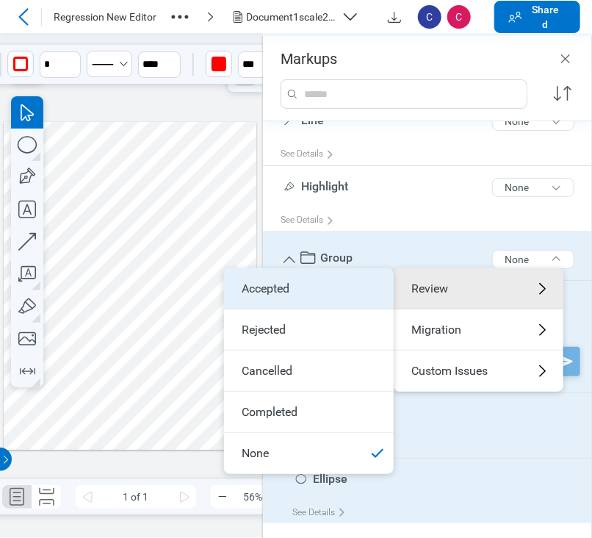
click at [303, 285] on li "Accepted" at bounding box center [309, 288] width 170 height 41
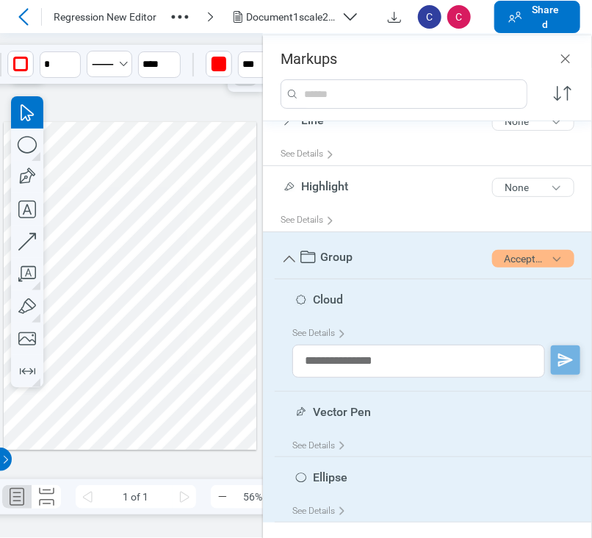
click at [179, 134] on div at bounding box center [130, 286] width 253 height 328
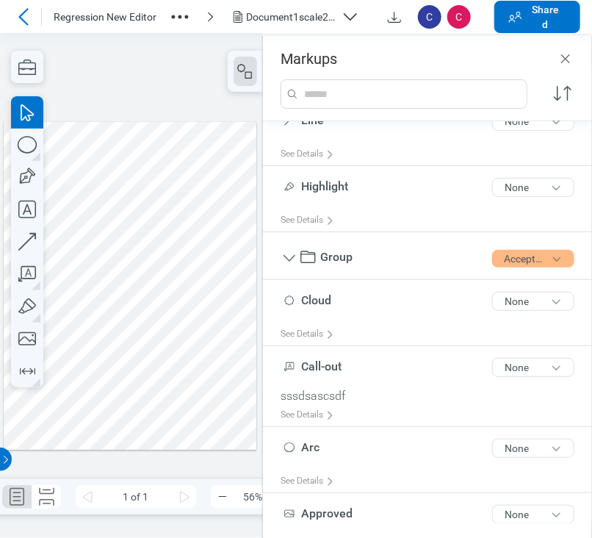
click at [82, 316] on div at bounding box center [130, 286] width 253 height 328
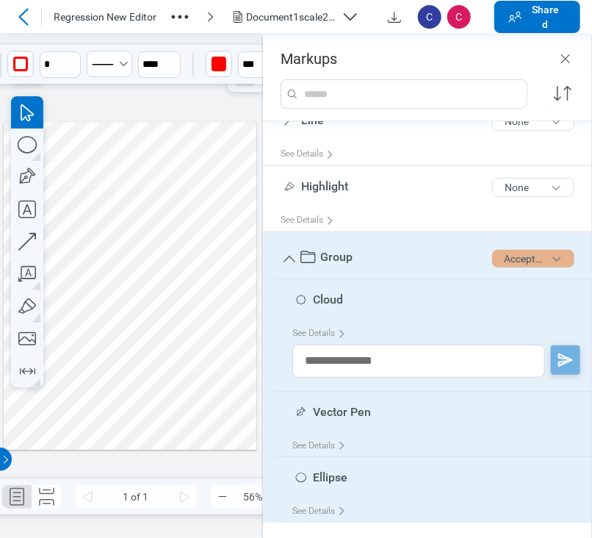
click at [539, 255] on button "Accepted" at bounding box center [533, 259] width 82 height 18
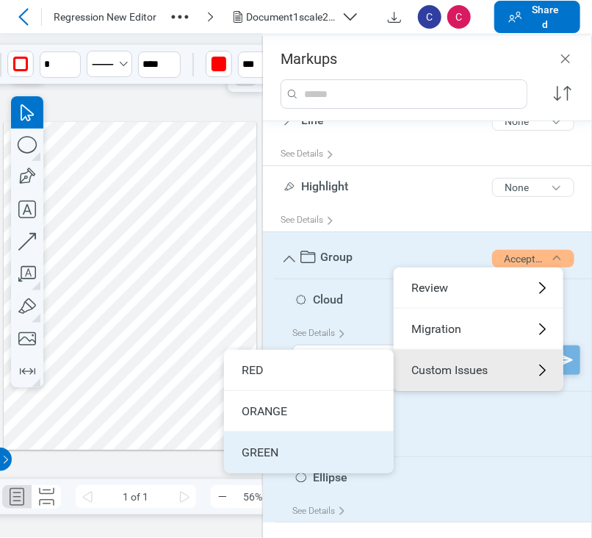
click at [341, 446] on li "GREEN" at bounding box center [309, 452] width 170 height 41
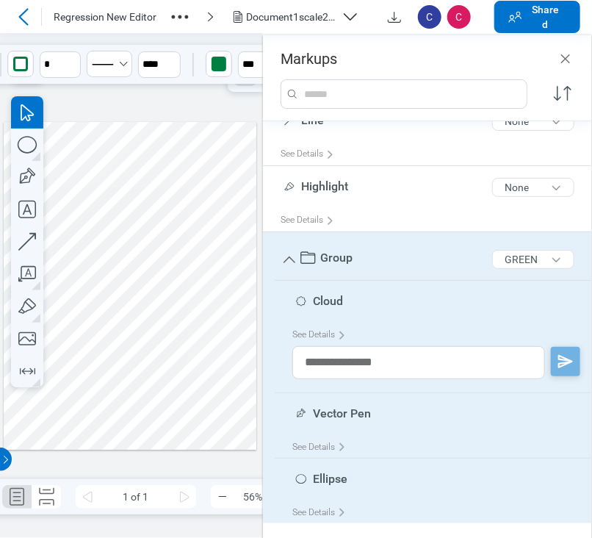
click at [206, 415] on div at bounding box center [130, 286] width 253 height 328
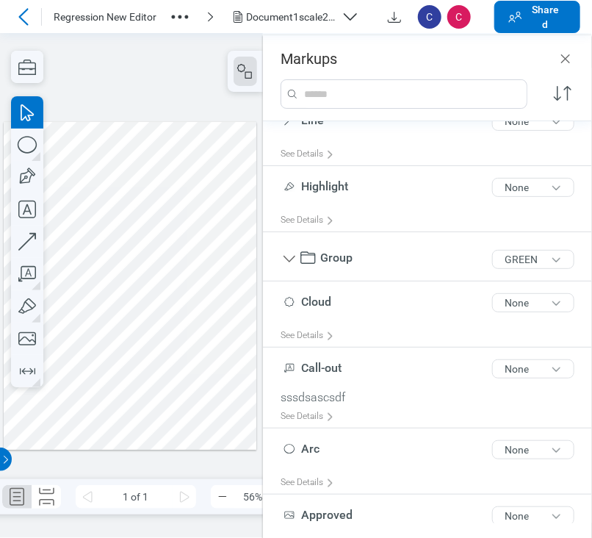
click at [85, 322] on div at bounding box center [130, 286] width 253 height 328
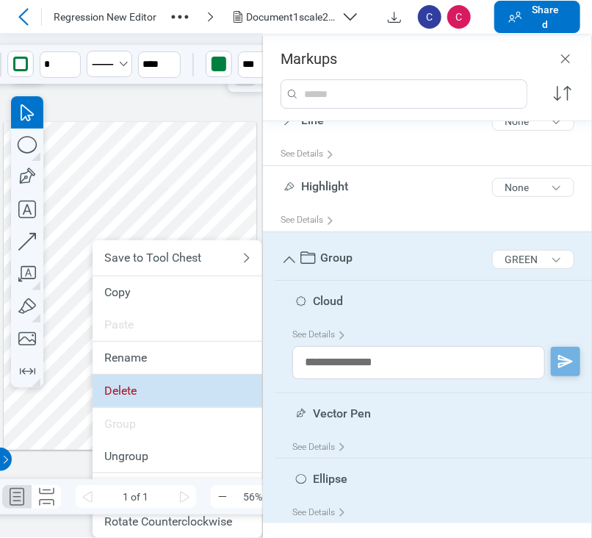
click at [130, 396] on div "Delete" at bounding box center [177, 390] width 146 height 15
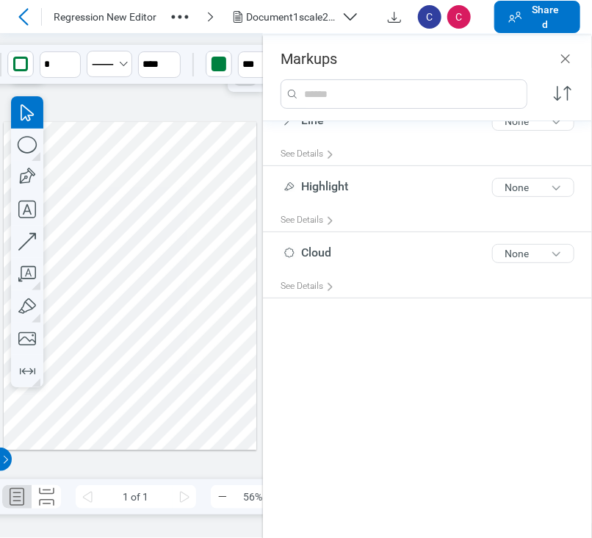
scroll to position [0, 0]
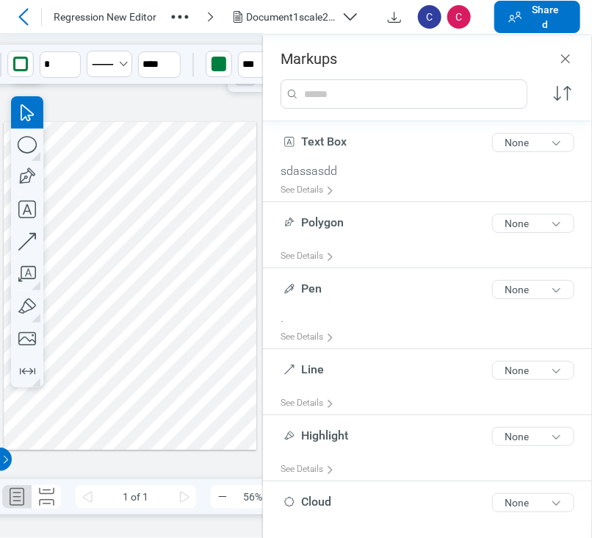
click at [279, 7] on button "Document1scale2.pdf" at bounding box center [300, 17] width 142 height 24
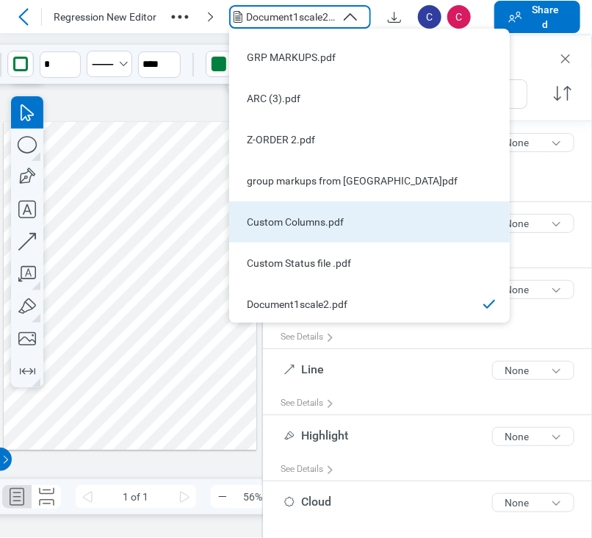
scroll to position [76, 0]
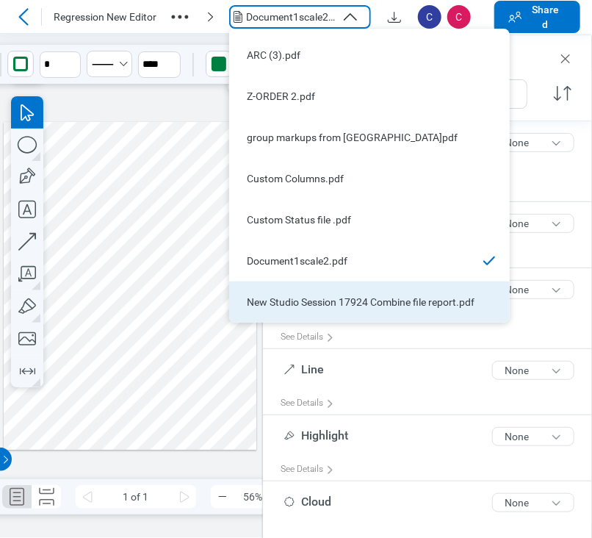
click at [353, 296] on div "New Studio Session 17924 Combine file report.pdf" at bounding box center [361, 302] width 228 height 15
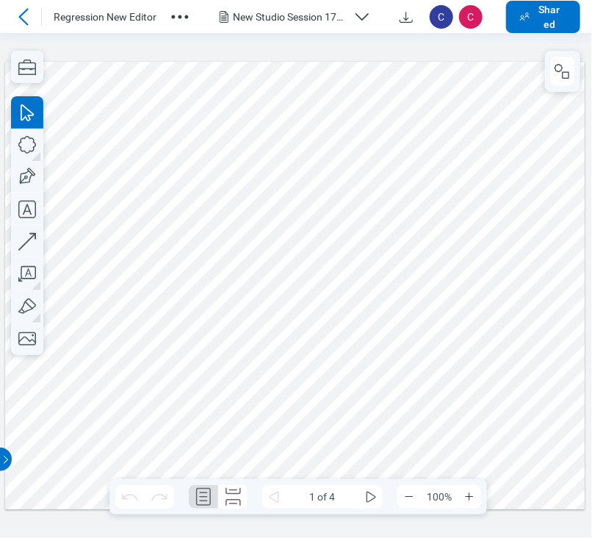
scroll to position [0, 0]
click at [26, 305] on icon "button" at bounding box center [27, 306] width 32 height 32
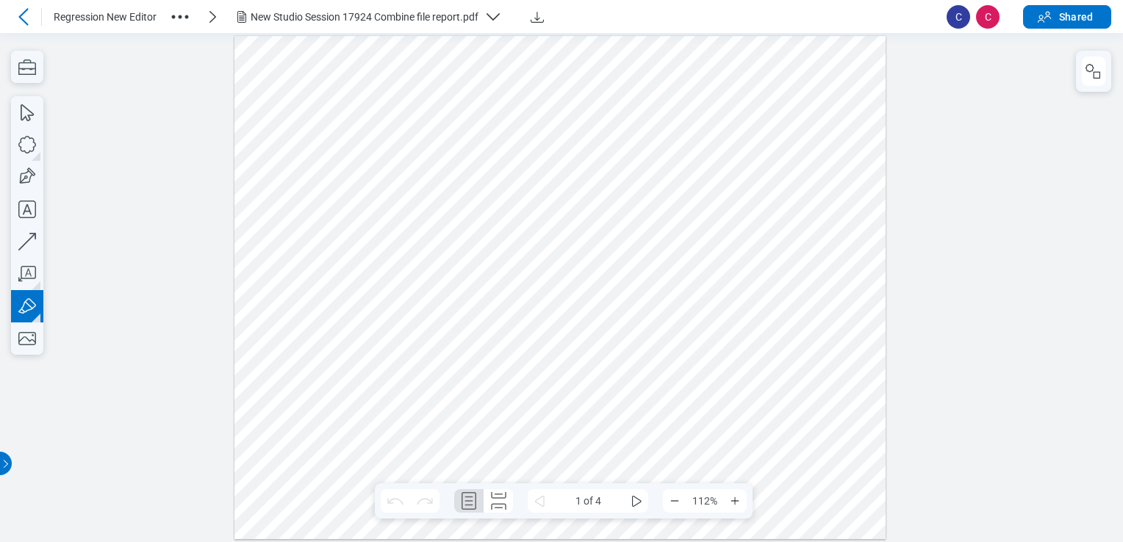
drag, startPoint x: 279, startPoint y: 179, endPoint x: 341, endPoint y: 186, distance: 62.1
click at [341, 186] on div at bounding box center [560, 287] width 652 height 503
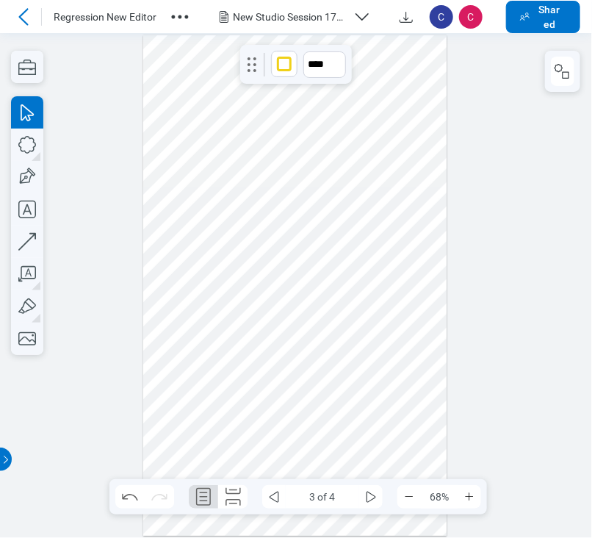
click at [123, 97] on div at bounding box center [296, 285] width 592 height 505
drag, startPoint x: 253, startPoint y: 92, endPoint x: 203, endPoint y: 107, distance: 52.8
click at [253, 93] on div at bounding box center [295, 285] width 304 height 501
click at [302, 19] on div "New Studio Session 17924 Combine file report.pdf" at bounding box center [290, 17] width 115 height 15
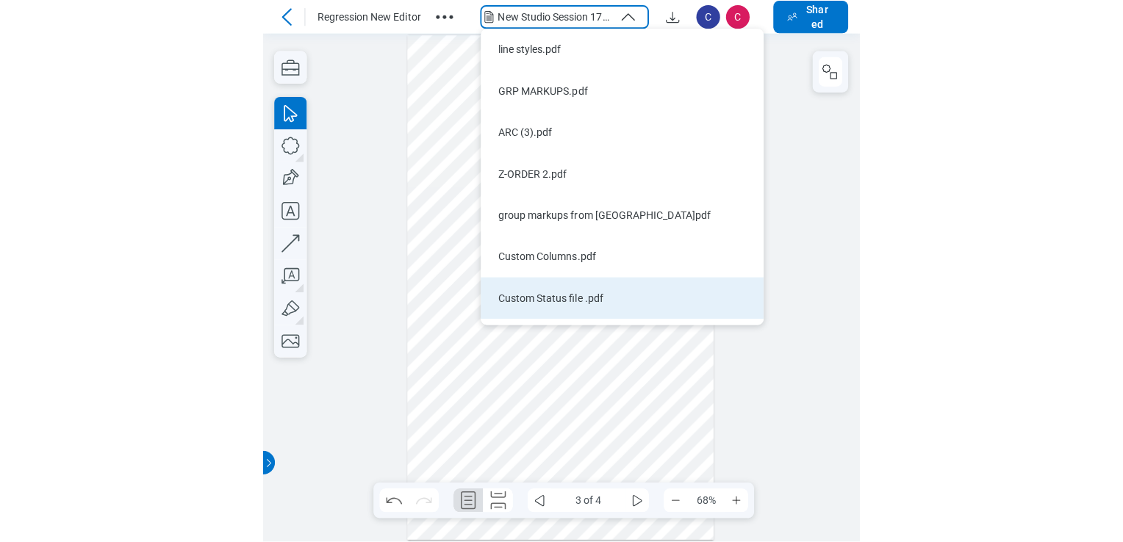
scroll to position [76, 0]
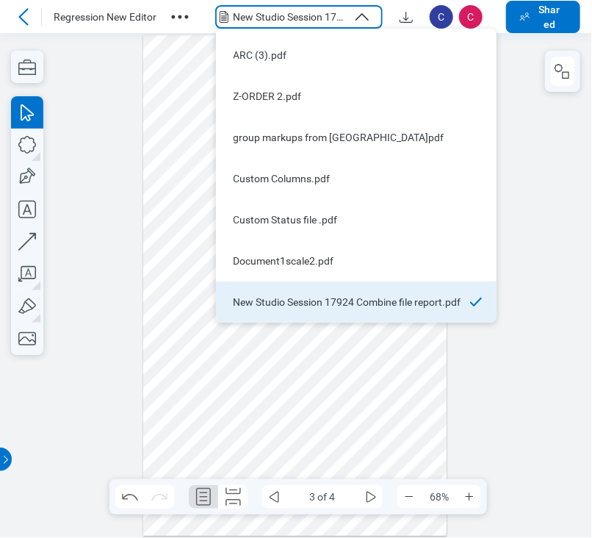
click at [361, 311] on li "New Studio Session 17924 Combine file report.pdf" at bounding box center [356, 301] width 281 height 41
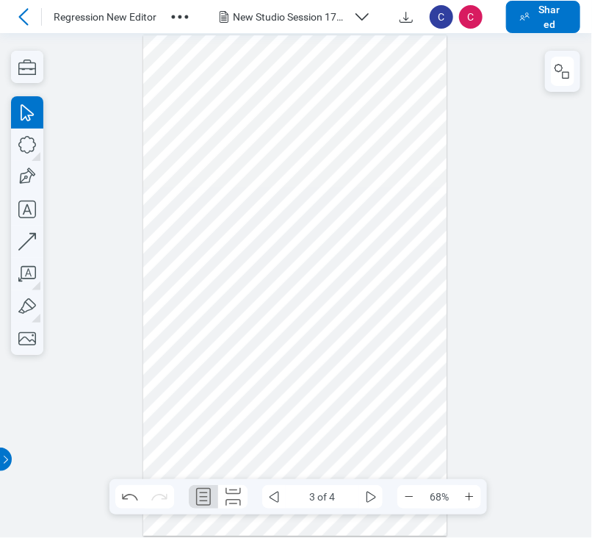
click at [300, 343] on div at bounding box center [295, 285] width 304 height 501
drag, startPoint x: 335, startPoint y: 132, endPoint x: 184, endPoint y: 80, distance: 159.8
click at [331, 132] on div at bounding box center [295, 285] width 304 height 501
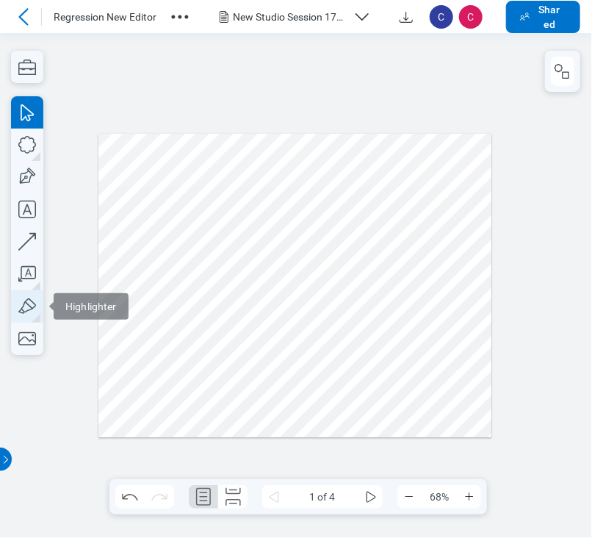
click at [29, 300] on icon "button" at bounding box center [27, 306] width 32 height 32
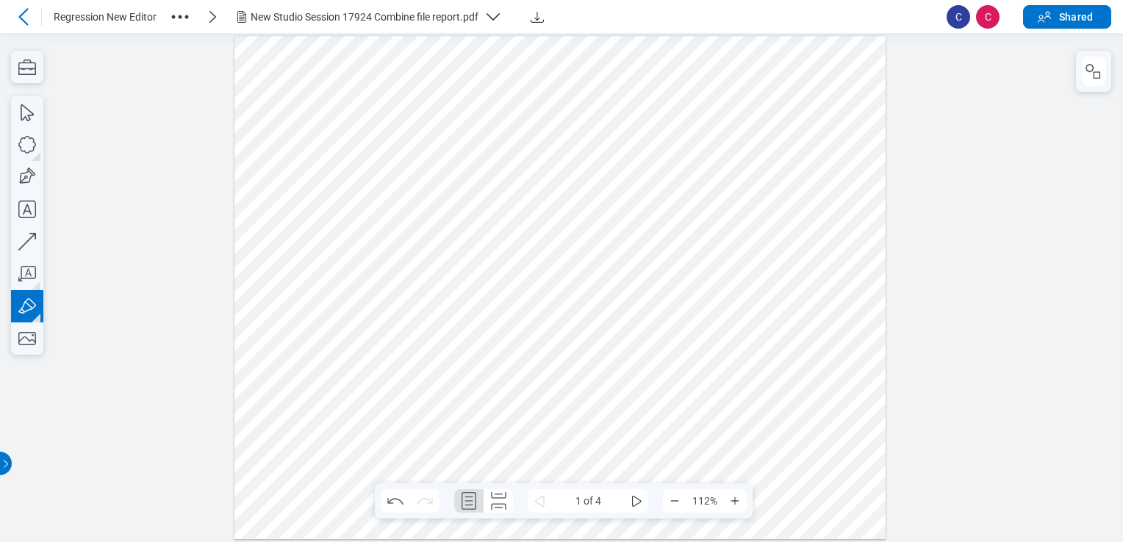
drag, startPoint x: 326, startPoint y: 256, endPoint x: 439, endPoint y: 265, distance: 112.7
click at [439, 265] on div at bounding box center [560, 287] width 652 height 503
click at [446, 194] on div at bounding box center [560, 287] width 652 height 503
click at [282, 8] on div "New Studio Session 17924 Combine file report.pdf" at bounding box center [373, 17] width 281 height 18
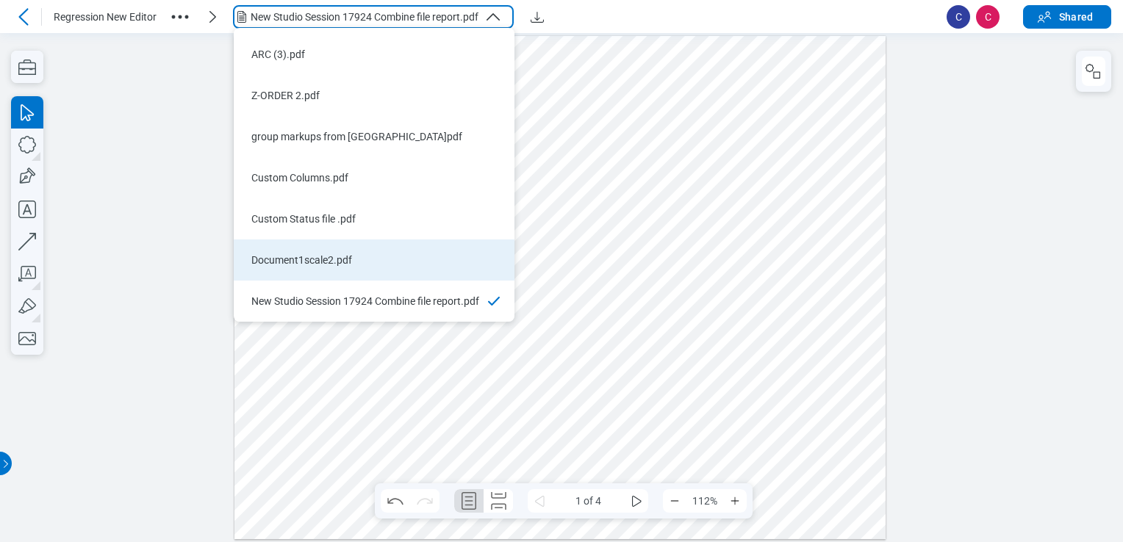
click at [336, 265] on div "Document1scale2.pdf" at bounding box center [365, 260] width 228 height 15
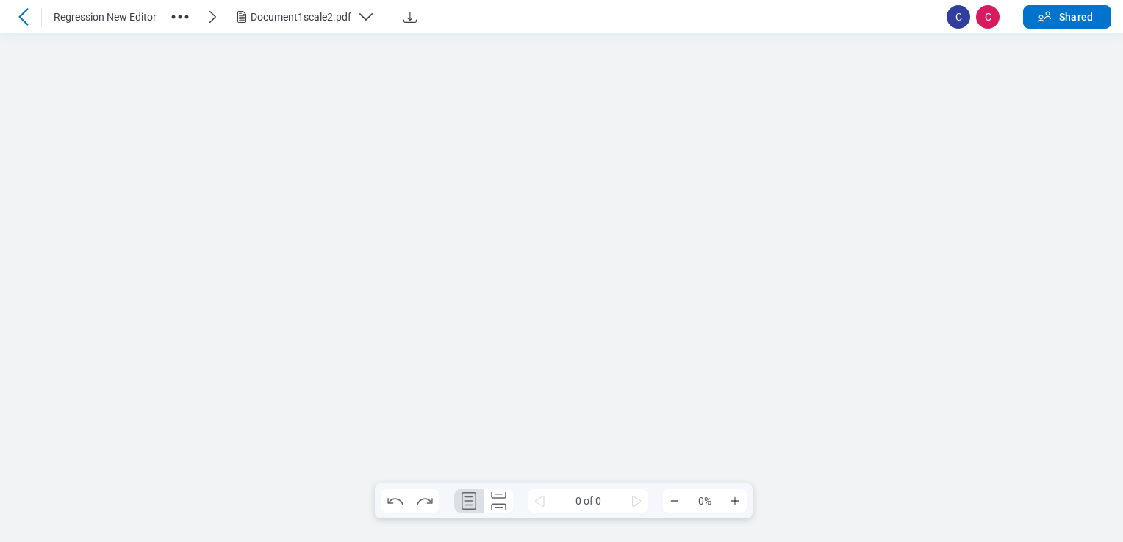
scroll to position [0, 0]
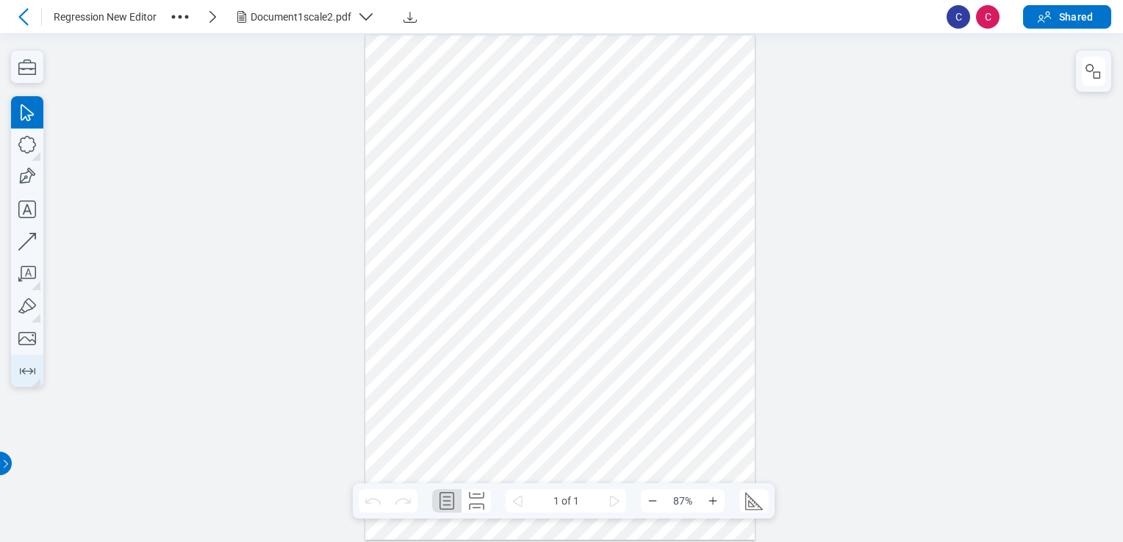
click at [26, 371] on icon "button" at bounding box center [27, 371] width 15 height 7
click at [184, 294] on div at bounding box center [561, 287] width 1123 height 509
click at [370, 17] on icon "button" at bounding box center [366, 17] width 18 height 18
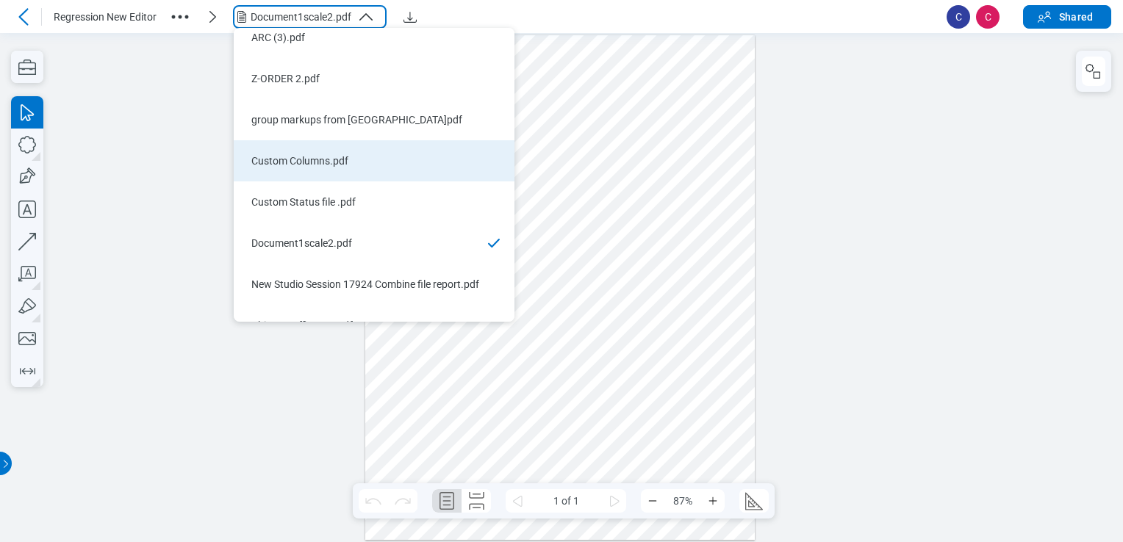
scroll to position [118, 0]
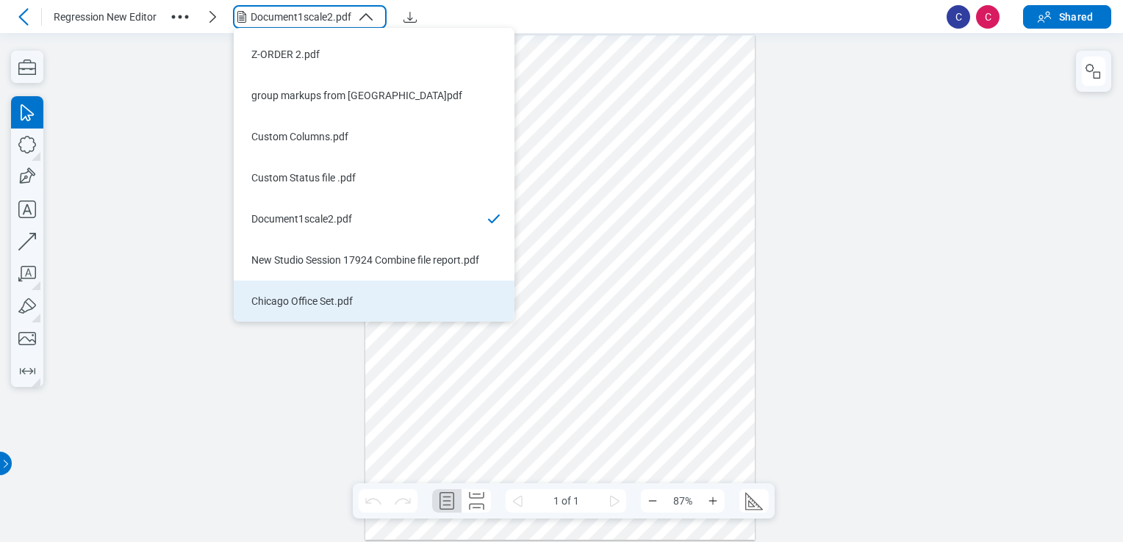
click at [361, 298] on div "Chicago Office Set.pdf" at bounding box center [365, 301] width 228 height 15
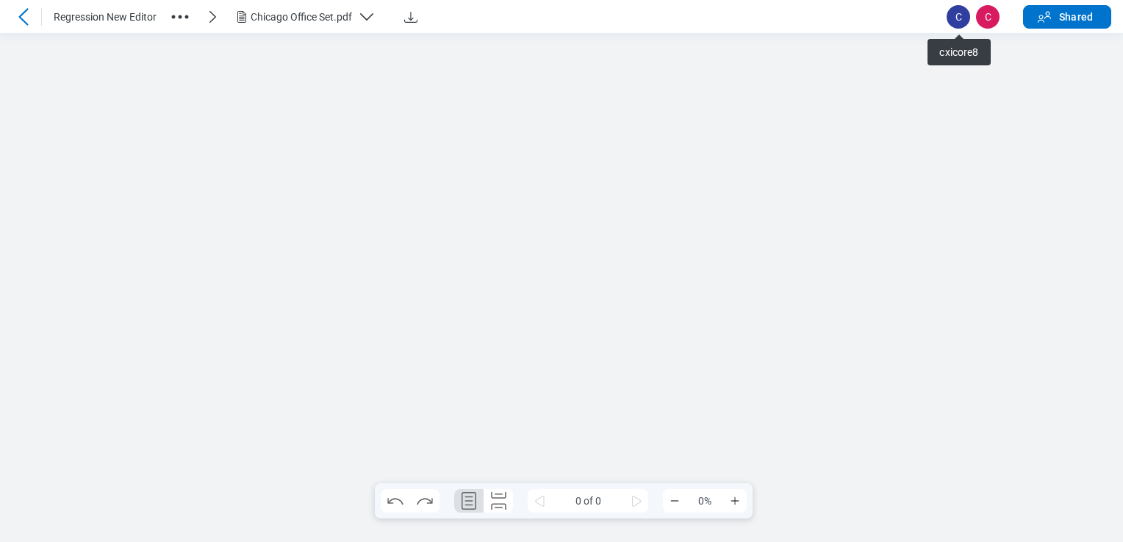
scroll to position [0, 0]
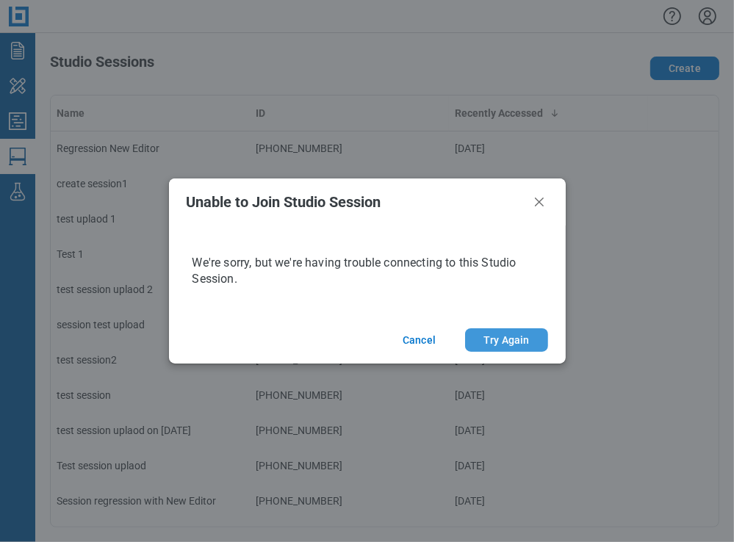
click at [509, 346] on button "Try Again" at bounding box center [506, 340] width 82 height 24
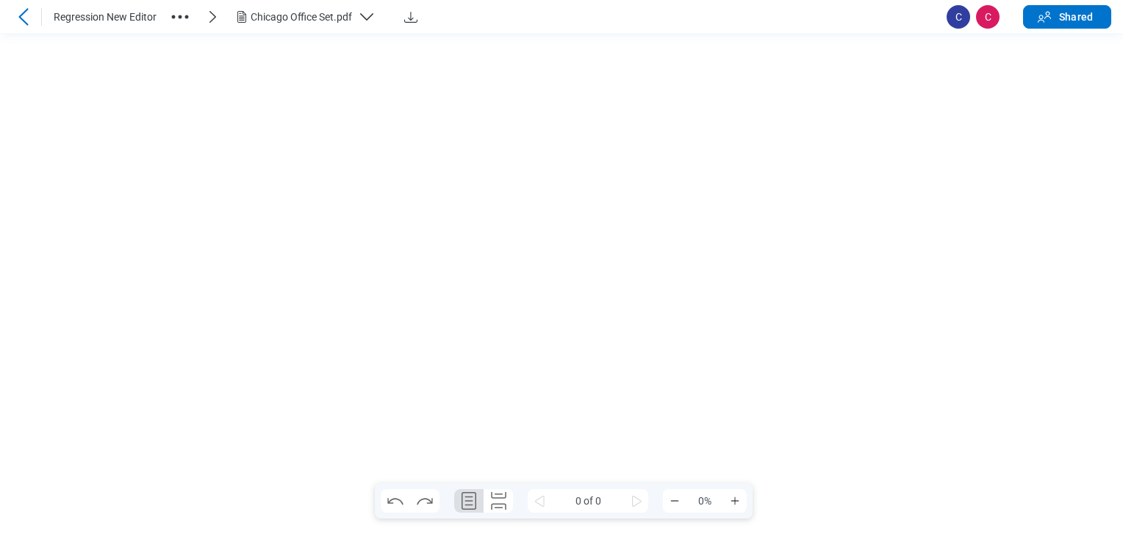
click at [285, 1] on header "Regression New Editor Chicago Office Set.pdf C C Shared" at bounding box center [561, 16] width 1123 height 33
click at [273, 28] on div "Regression New Editor Chicago Office Set.pdf" at bounding box center [494, 16] width 881 height 25
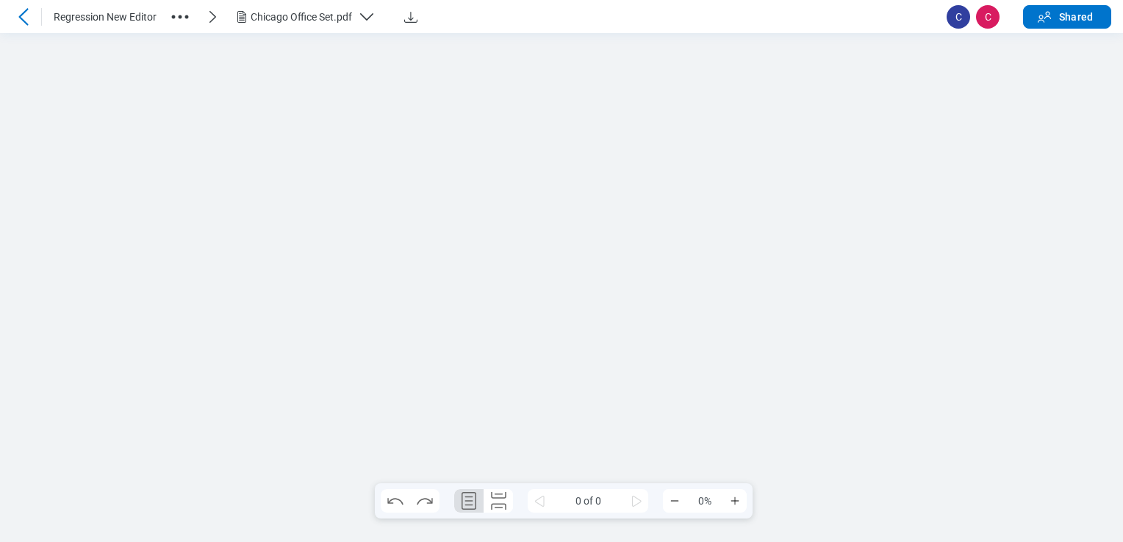
click at [279, 21] on div "Chicago Office Set.pdf" at bounding box center [301, 17] width 101 height 15
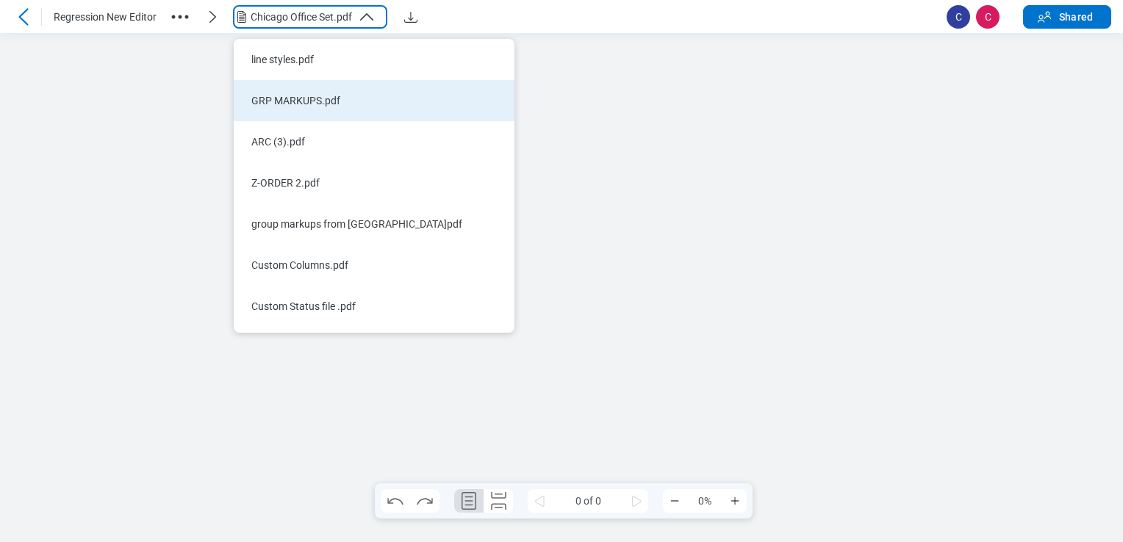
drag, startPoint x: 284, startPoint y: 3, endPoint x: 312, endPoint y: 101, distance: 101.6
click at [312, 101] on div "GRP MARKUPS.pdf" at bounding box center [365, 100] width 228 height 15
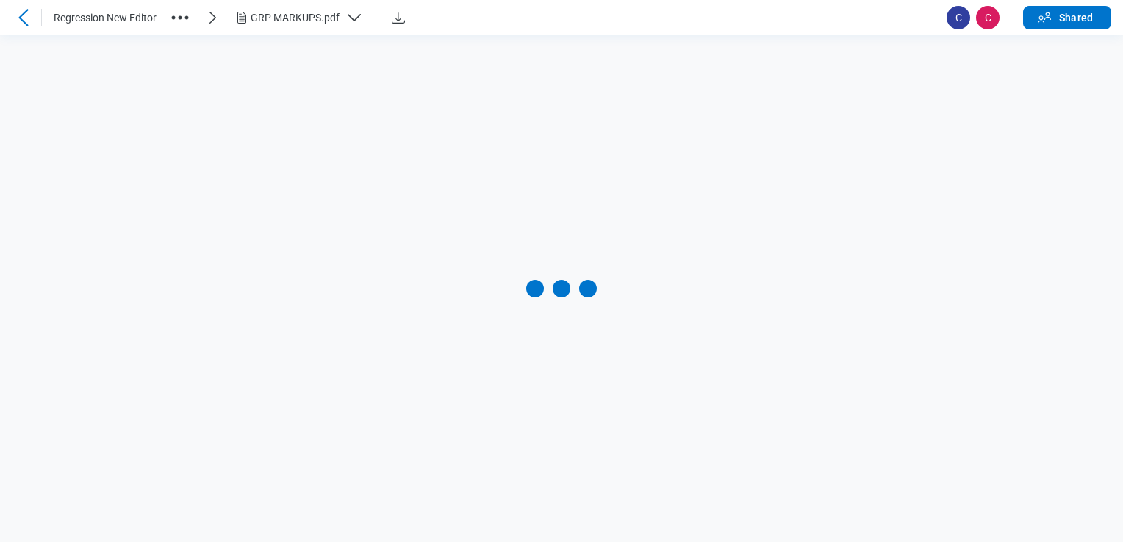
click at [336, 18] on div "GRP MARKUPS.pdf" at bounding box center [295, 17] width 89 height 15
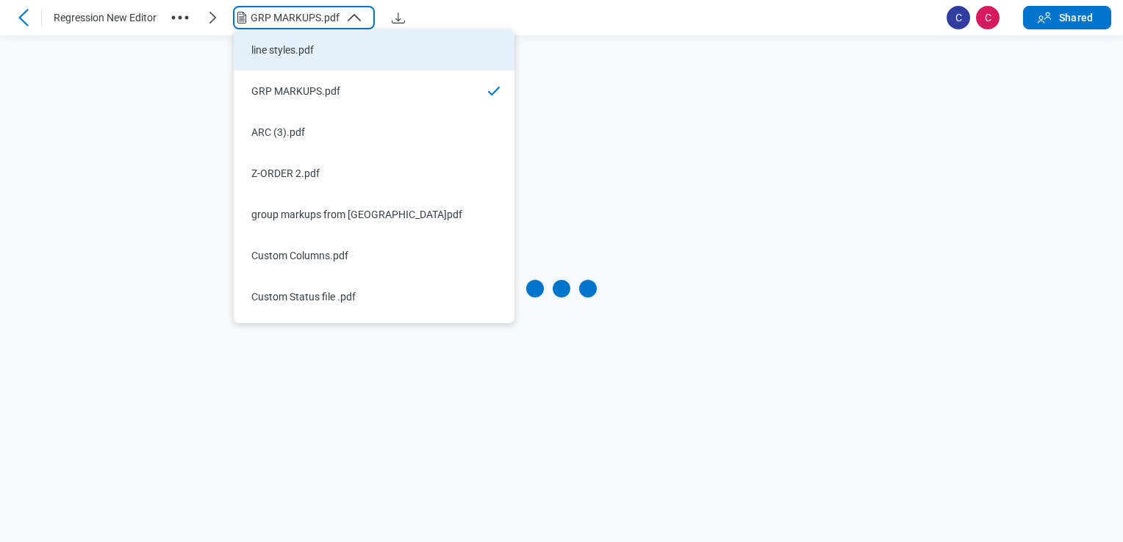
click at [336, 44] on div "line styles.pdf" at bounding box center [365, 50] width 228 height 15
